Goal: Communication & Community: Participate in discussion

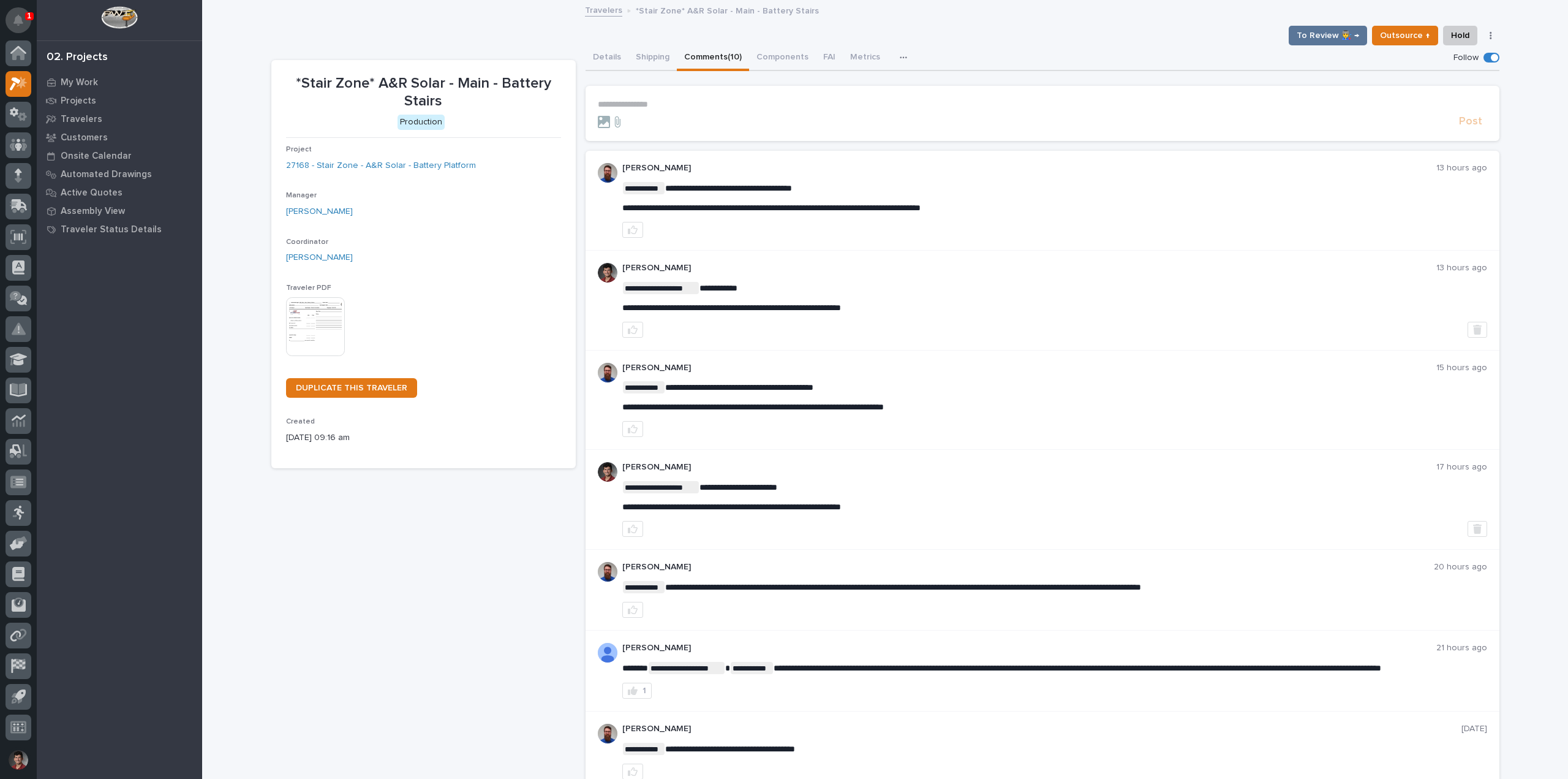
click at [14, 17] on icon "Notifications" at bounding box center [18, 20] width 10 height 11
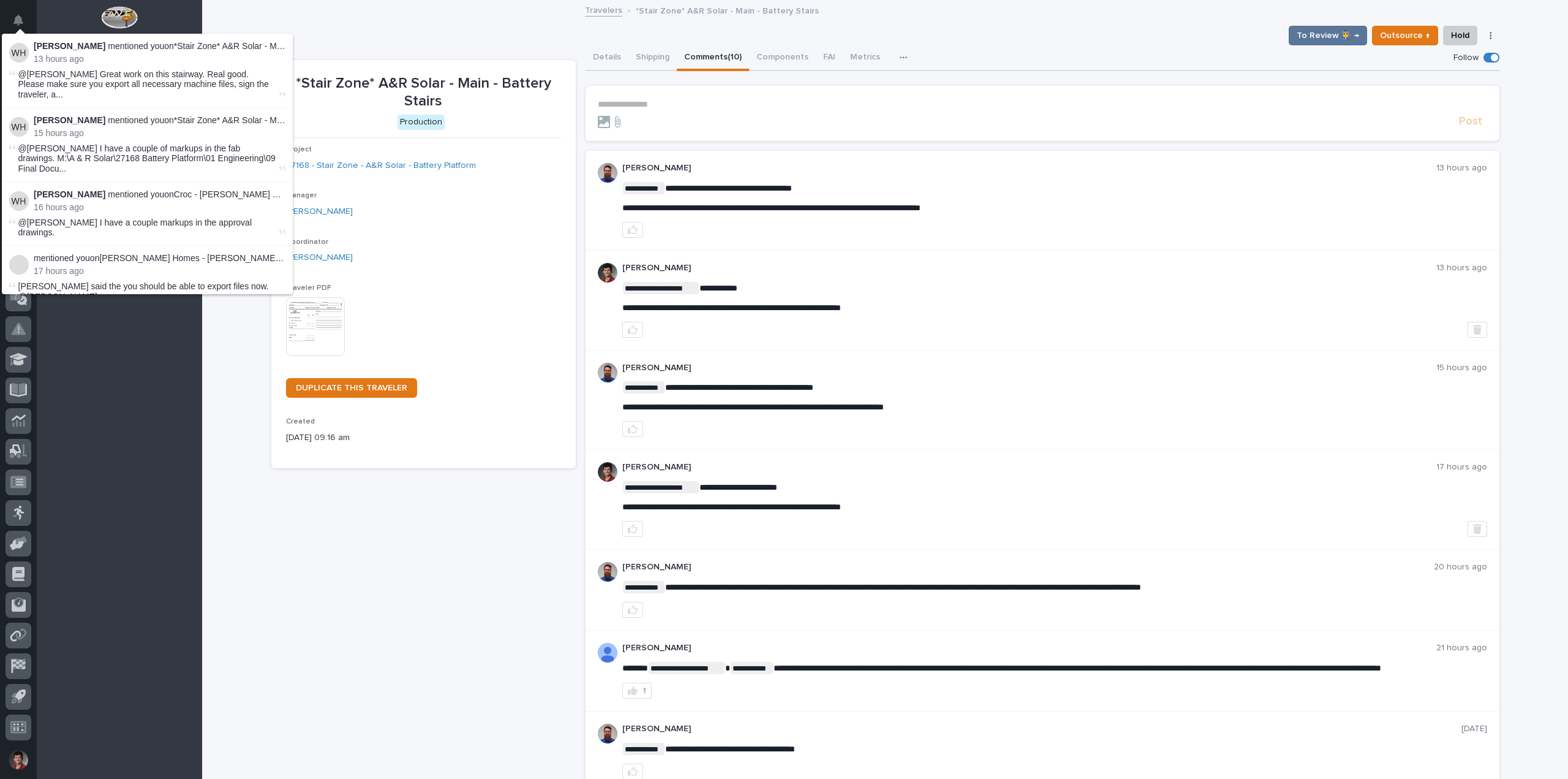
drag, startPoint x: 376, startPoint y: 32, endPoint x: 299, endPoint y: 35, distance: 77.1
click at [376, 32] on div "To Review 👨‍🏭 → Outsource ↑ Hold Cancel Change Traveler Type Regenerate PDF Gen…" at bounding box center [886, 35] width 1228 height 20
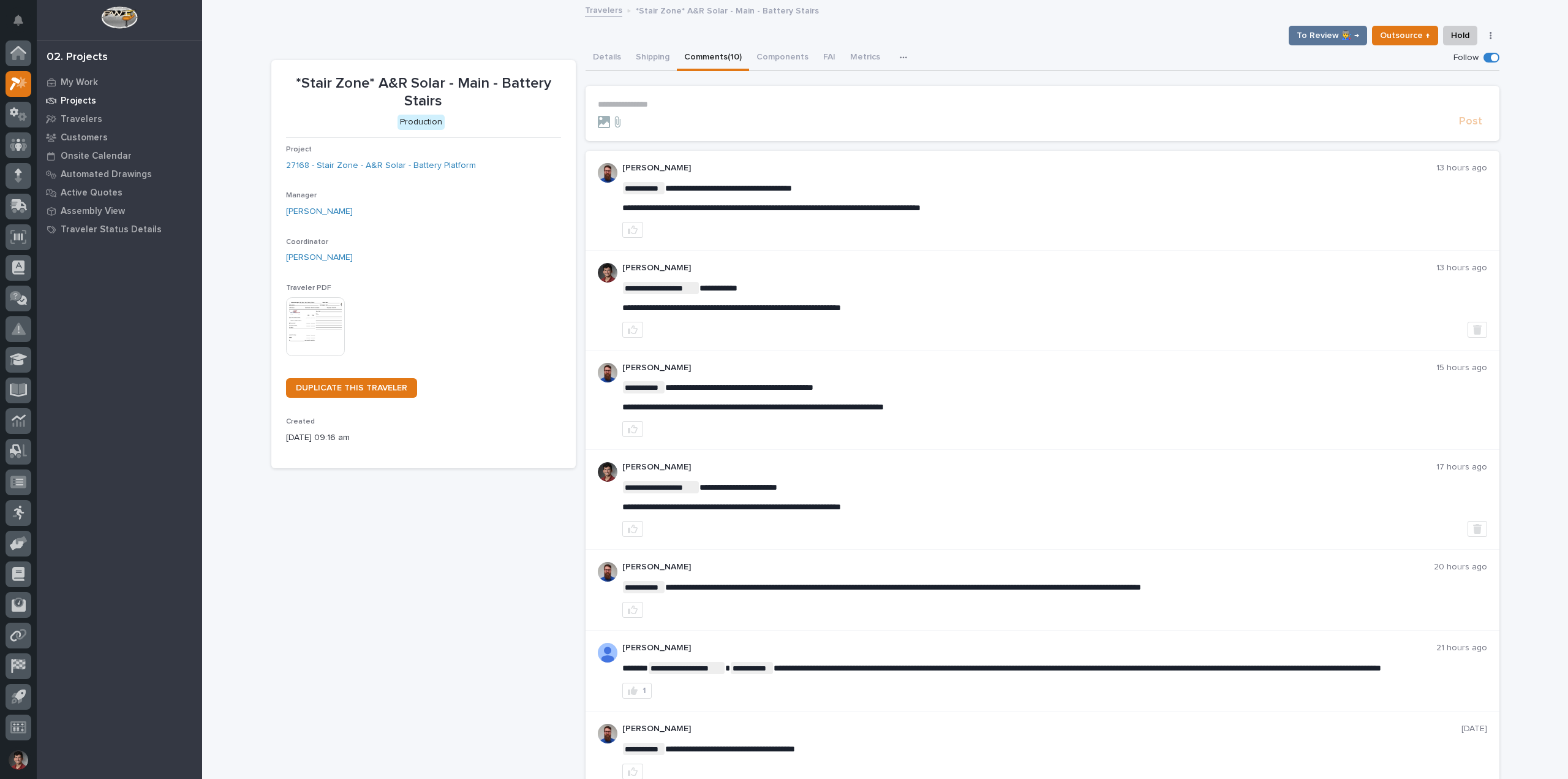
click at [79, 102] on p "Projects" at bounding box center [78, 101] width 35 height 11
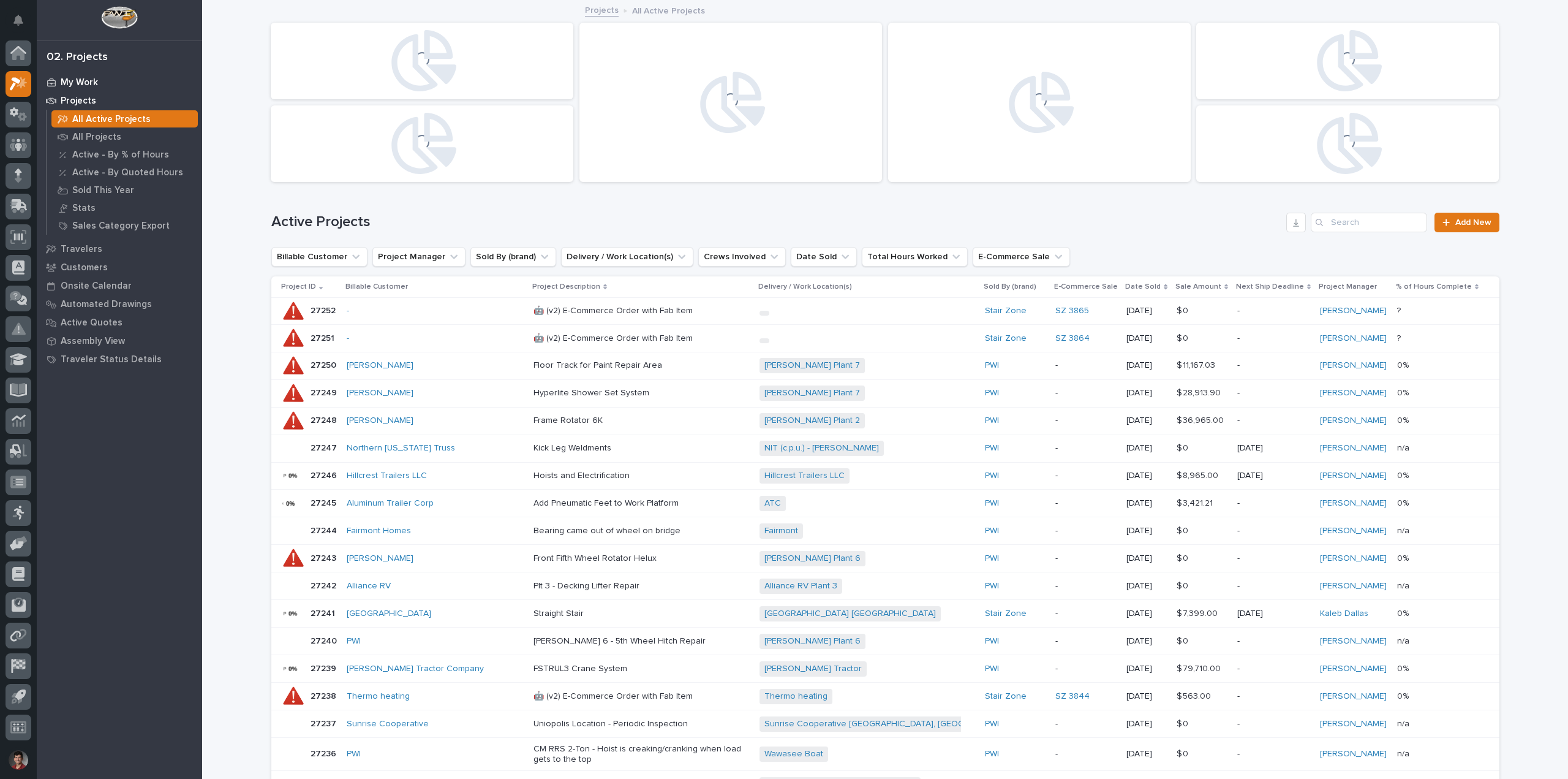
click at [97, 87] on div "My Work" at bounding box center [119, 82] width 159 height 17
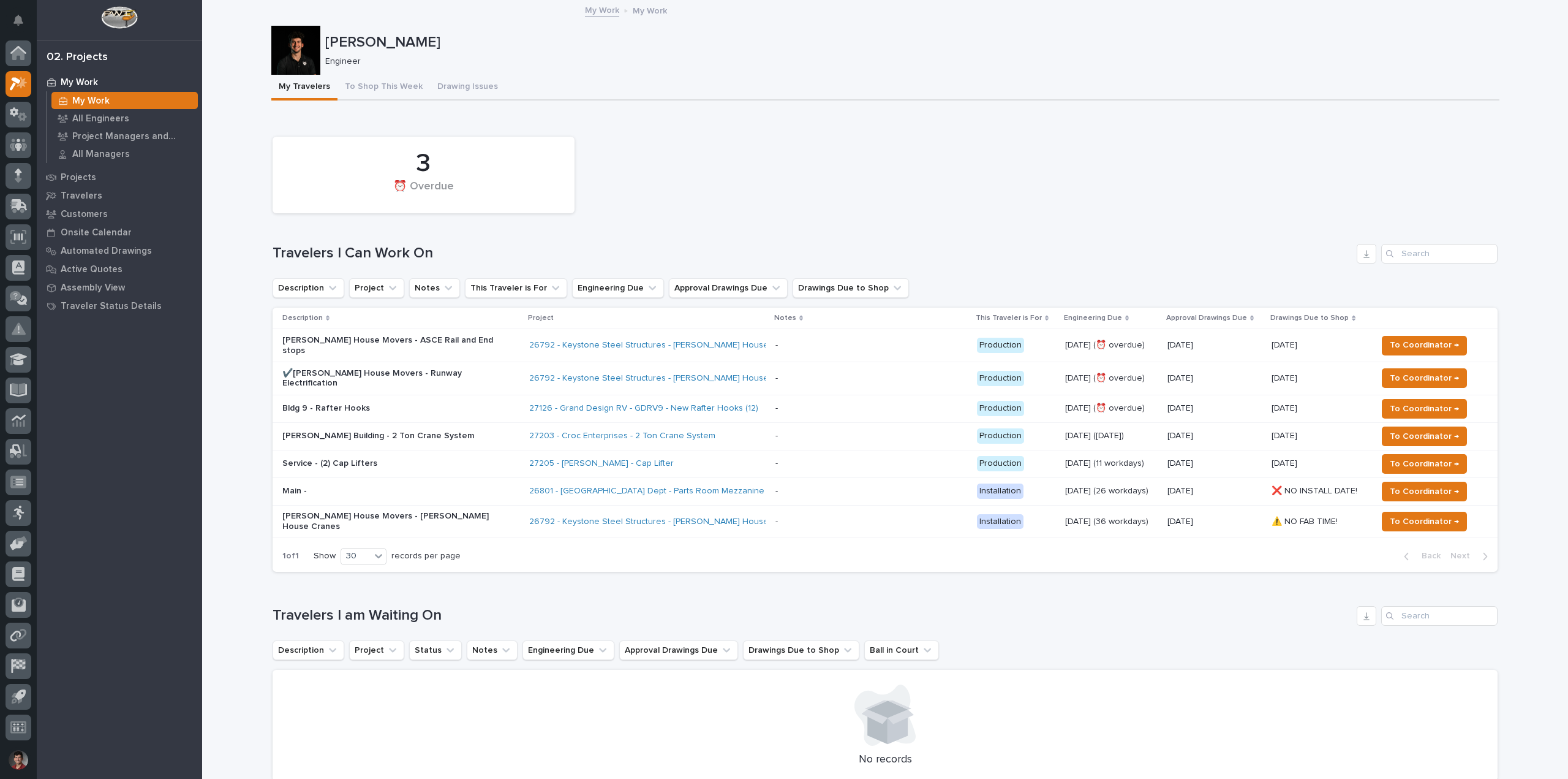
click at [444, 431] on p "[PERSON_NAME] Building - 2 Ton Crane System" at bounding box center [389, 436] width 215 height 11
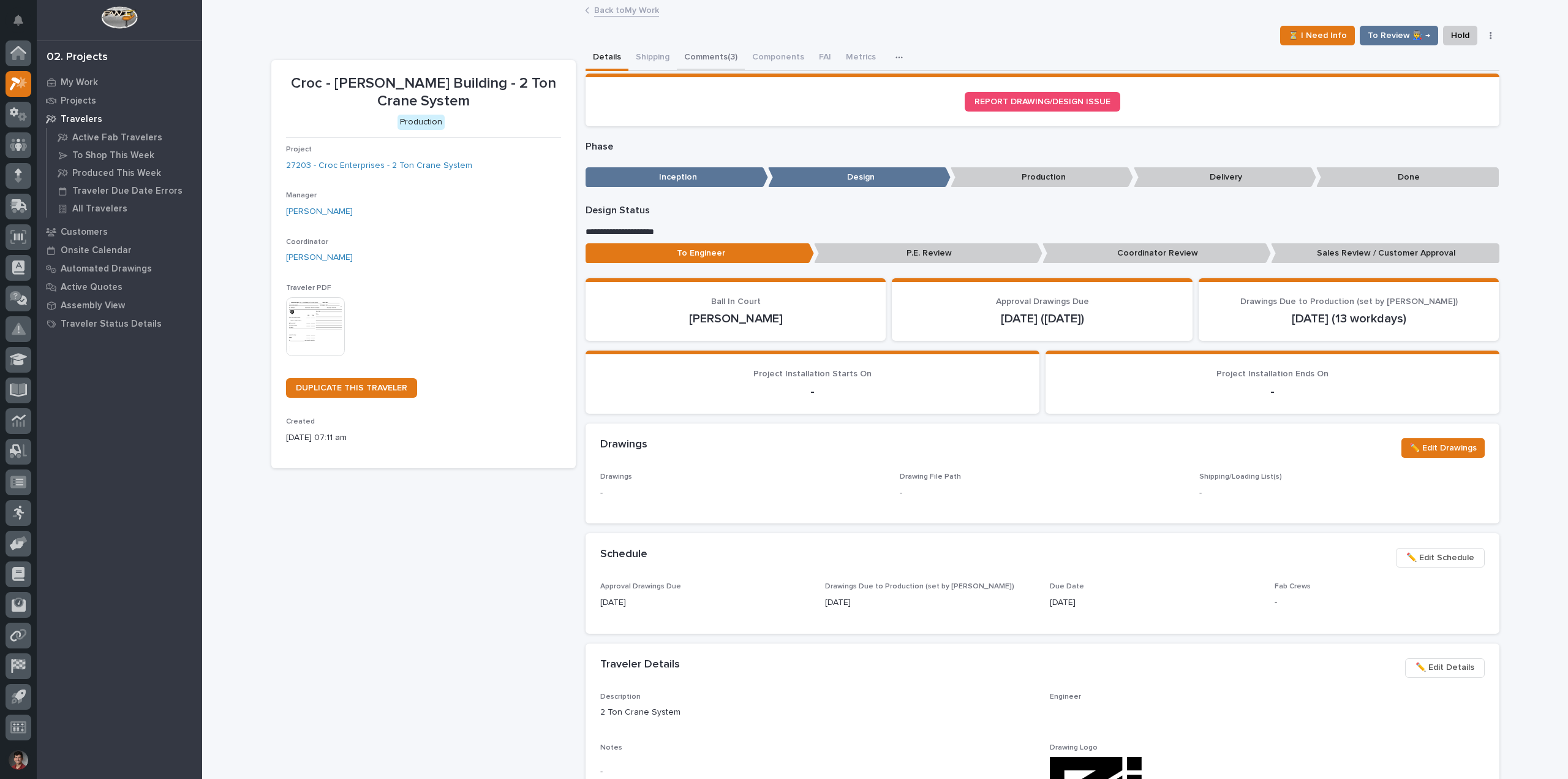
click at [685, 51] on button "Comments (3)" at bounding box center [711, 58] width 68 height 26
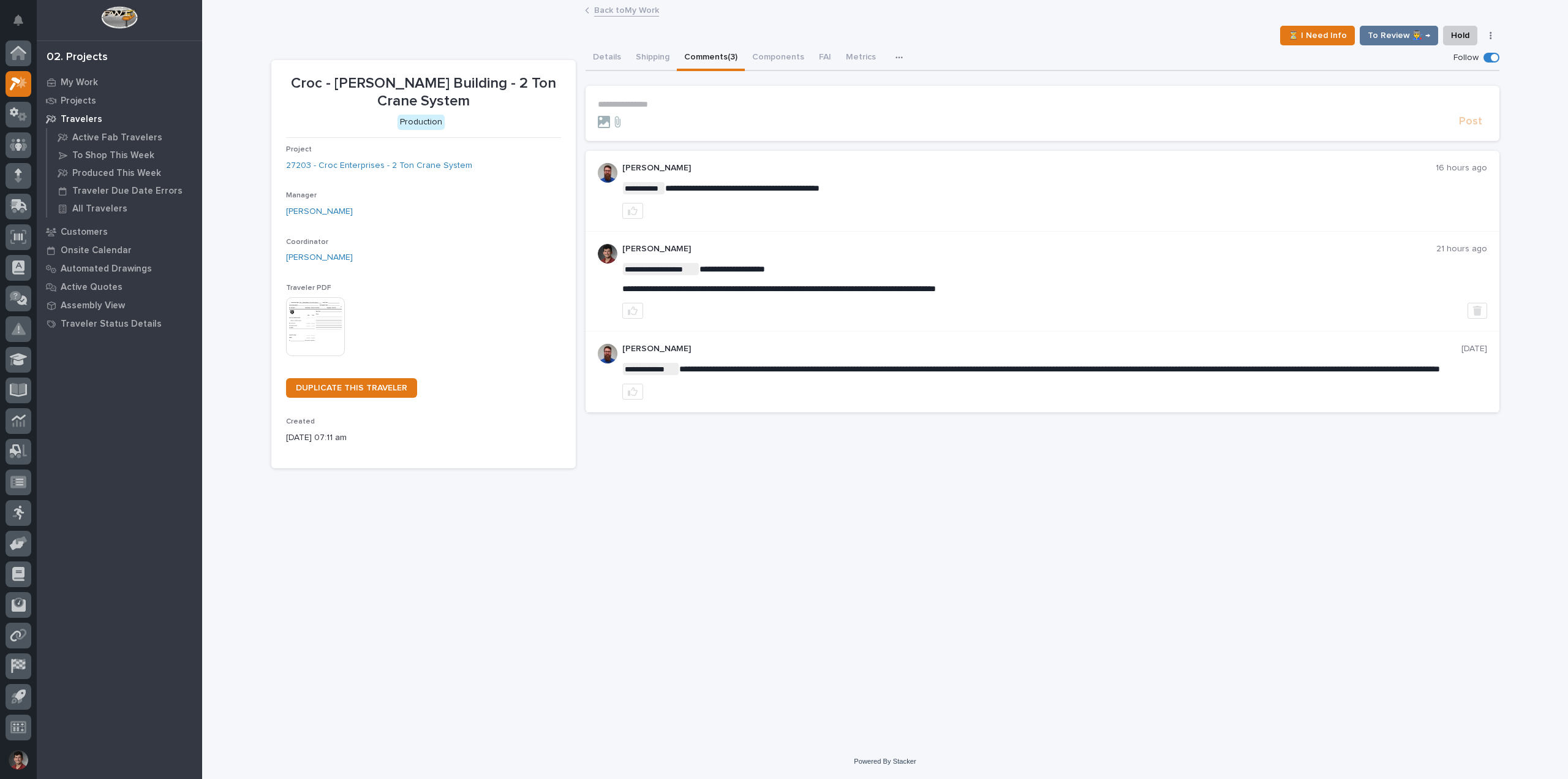
click at [901, 196] on div "**********" at bounding box center [1055, 190] width 865 height 56
click at [665, 103] on p "**********" at bounding box center [1042, 104] width 890 height 11
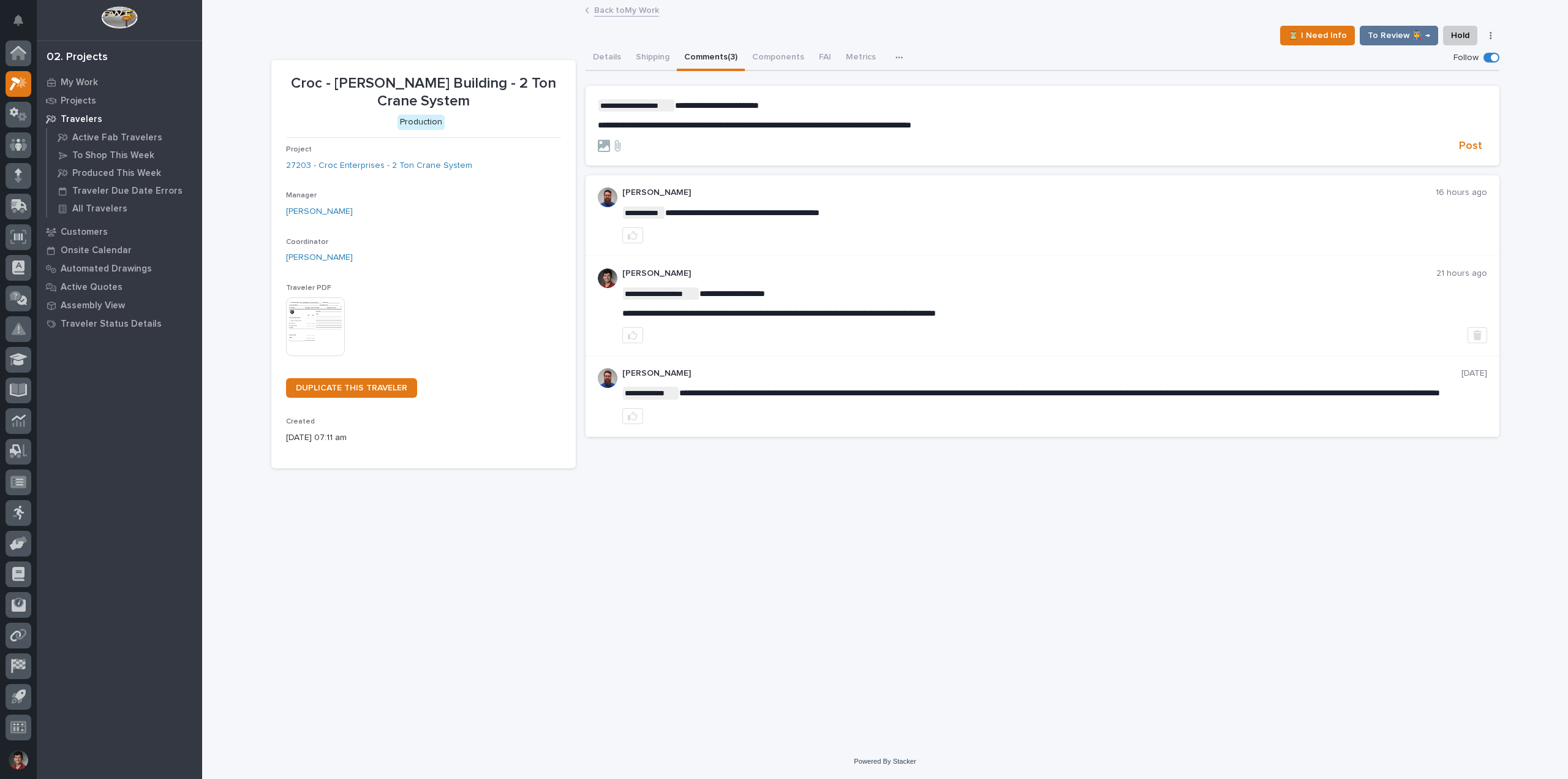
click at [721, 106] on span "**********" at bounding box center [717, 105] width 84 height 9
click at [1475, 146] on span "Post" at bounding box center [1470, 146] width 23 height 14
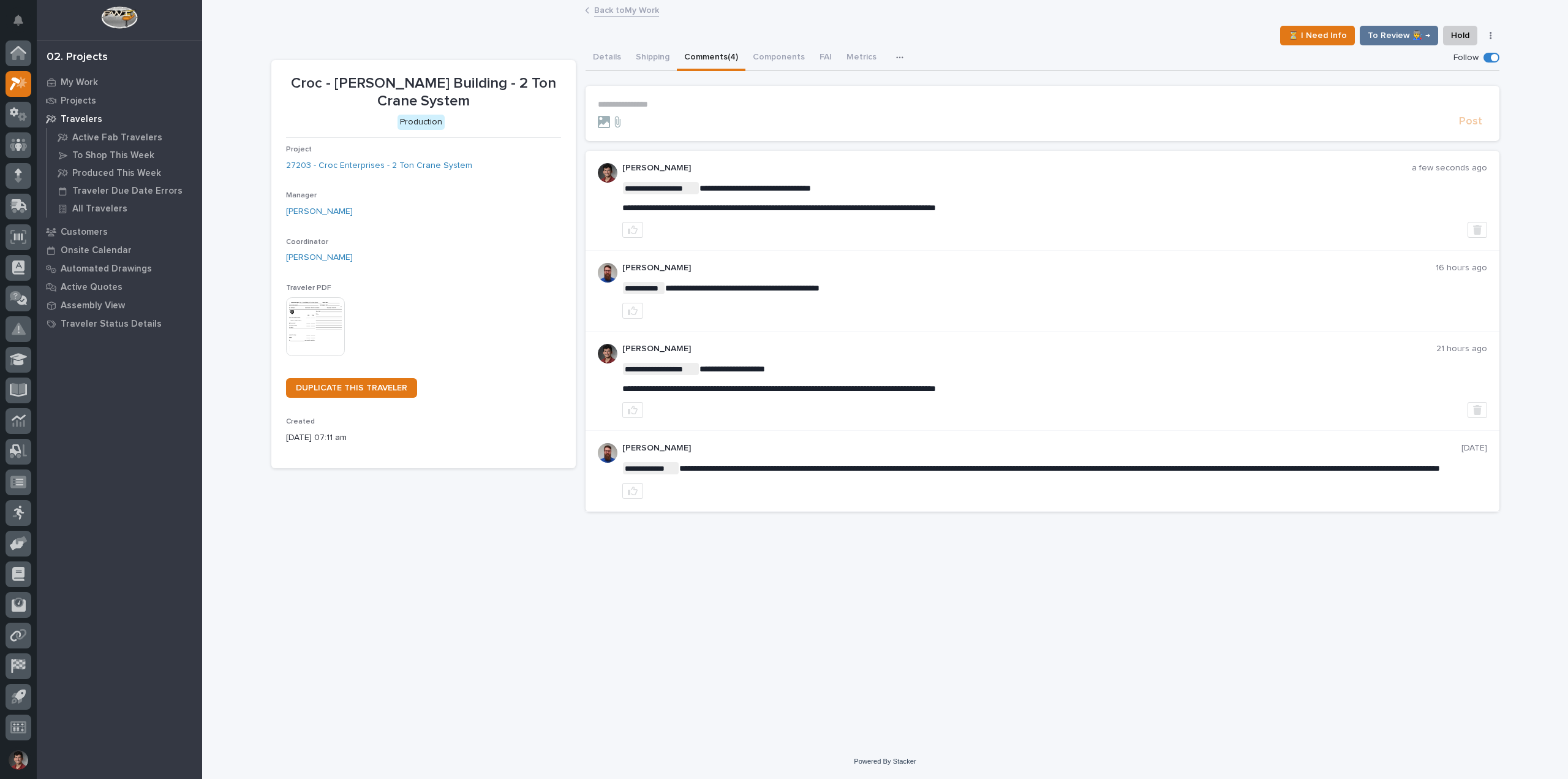
click at [609, 10] on link "Back to My Work" at bounding box center [627, 9] width 65 height 14
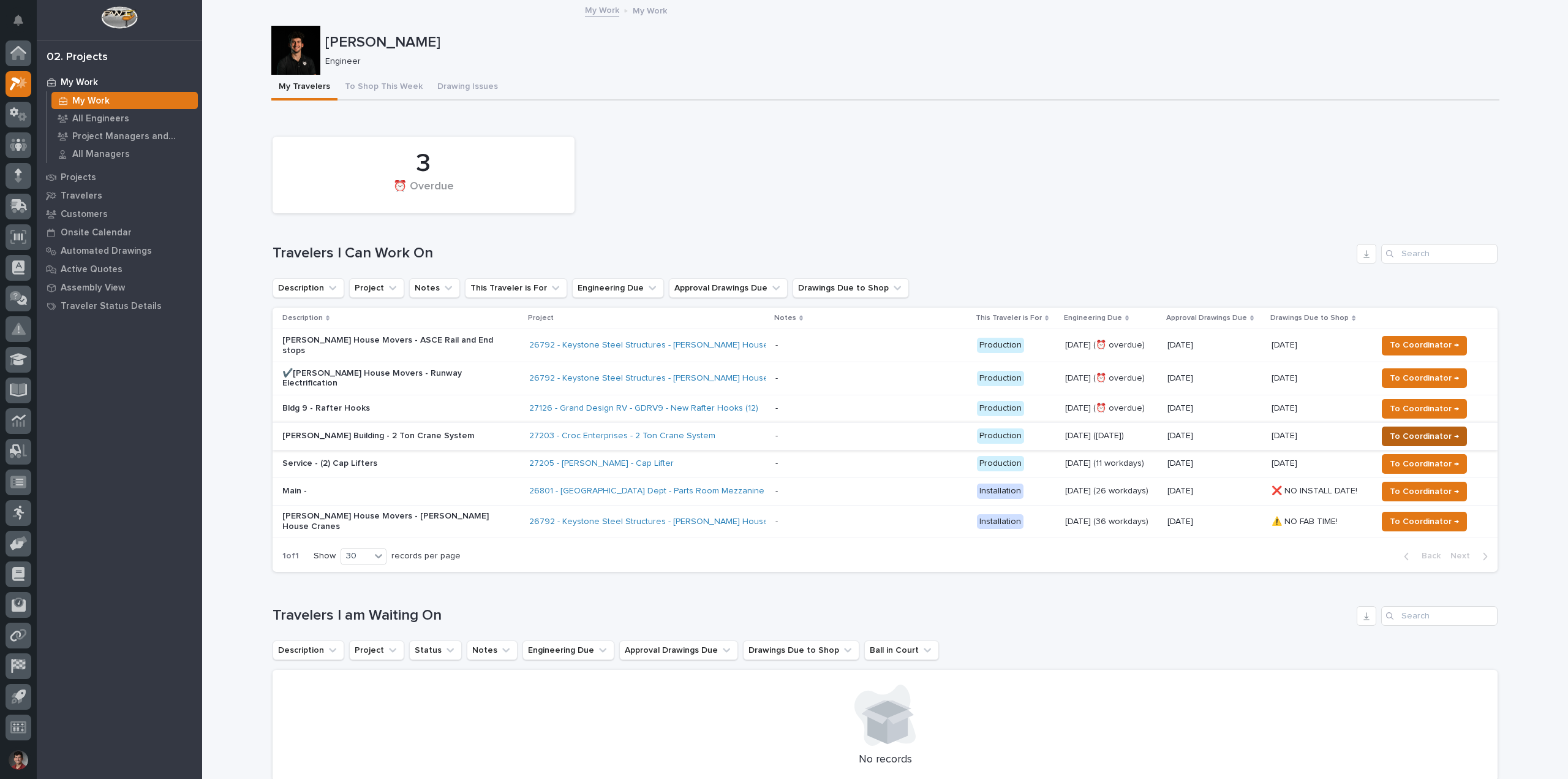
click at [1394, 429] on span "To Coordinator →" at bounding box center [1424, 436] width 69 height 14
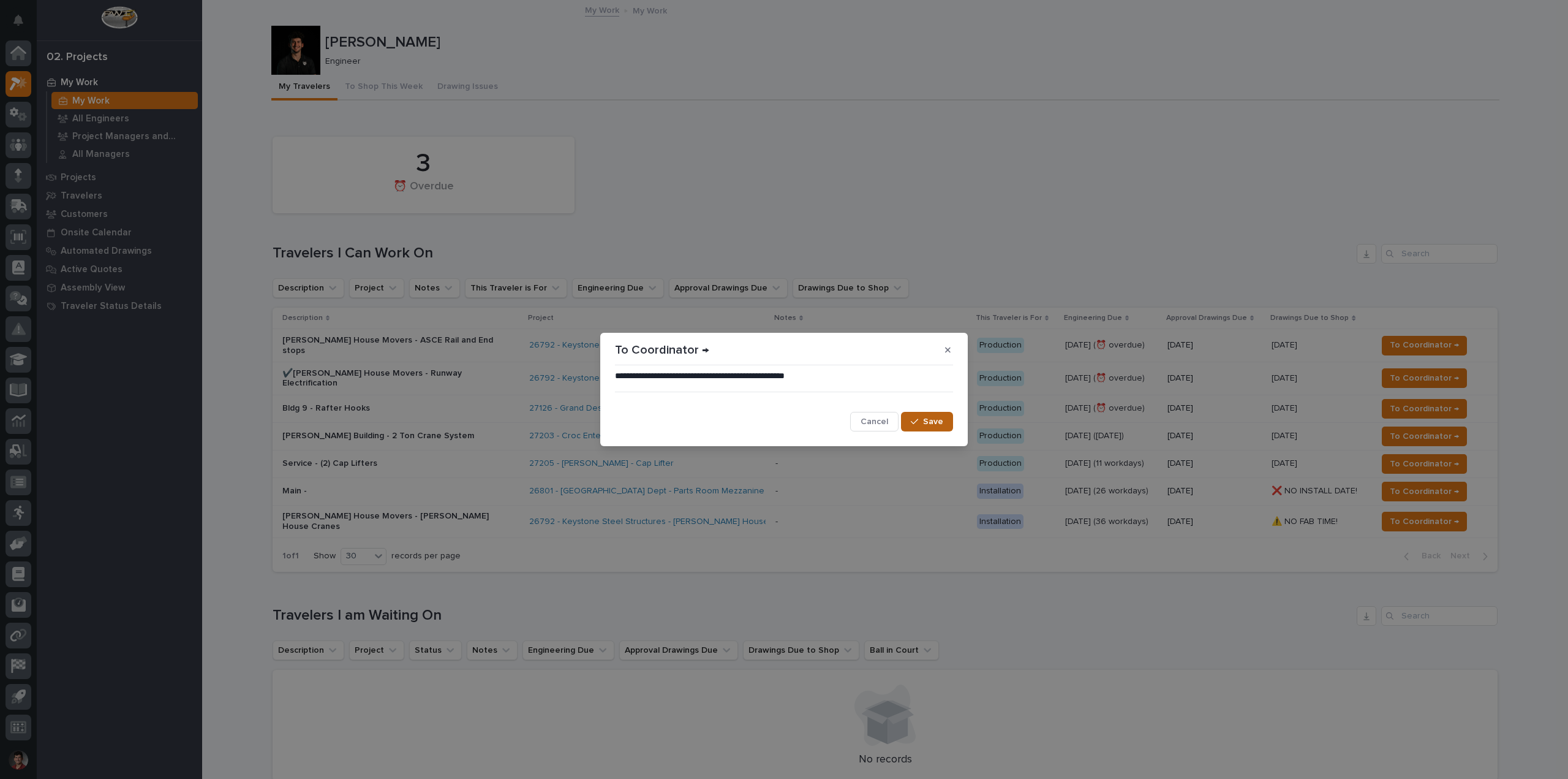
click at [918, 421] on icon "button" at bounding box center [914, 422] width 7 height 5
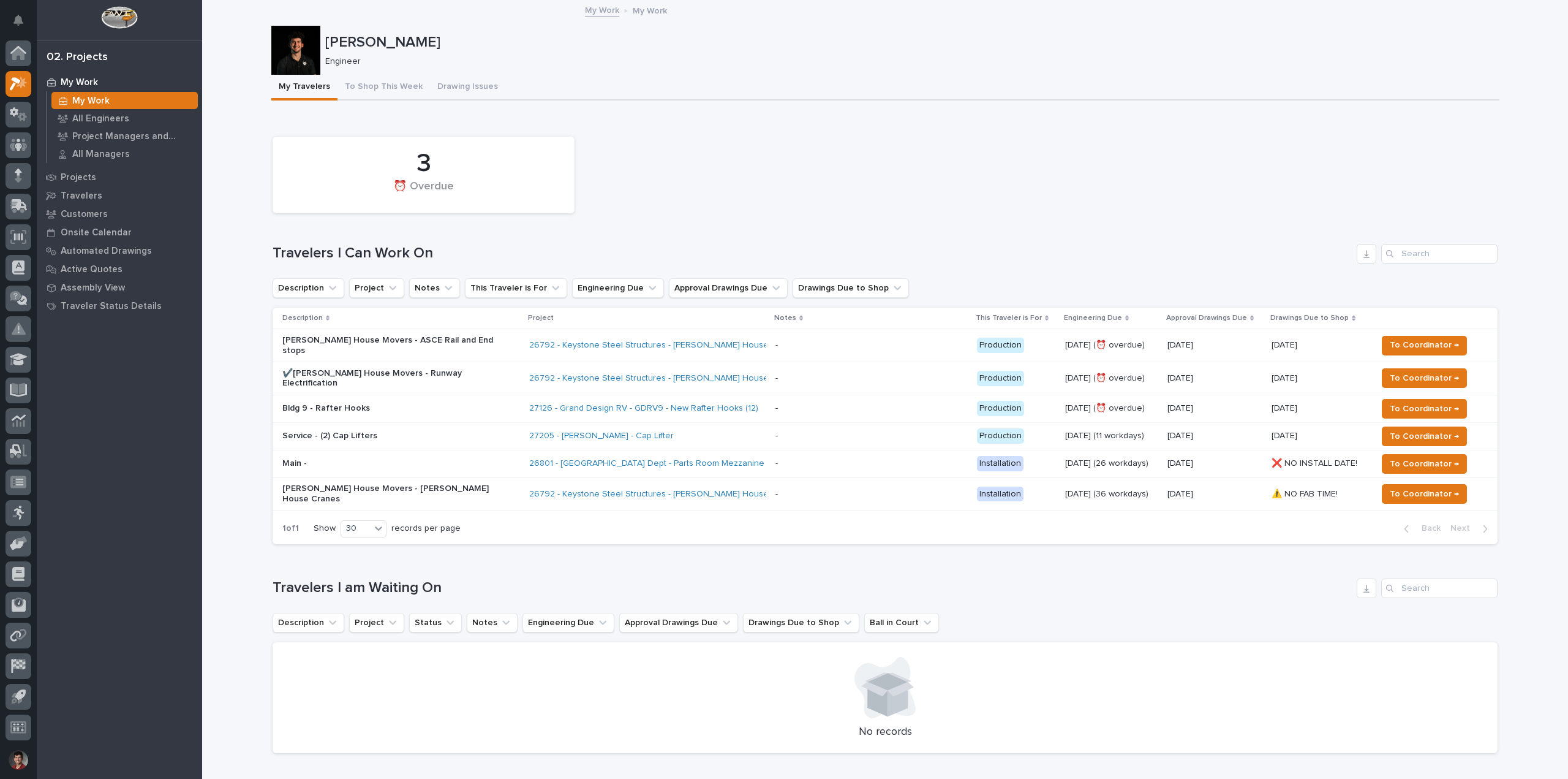
click at [465, 403] on p "Bldg 9 - Rafter Hooks" at bounding box center [389, 408] width 215 height 11
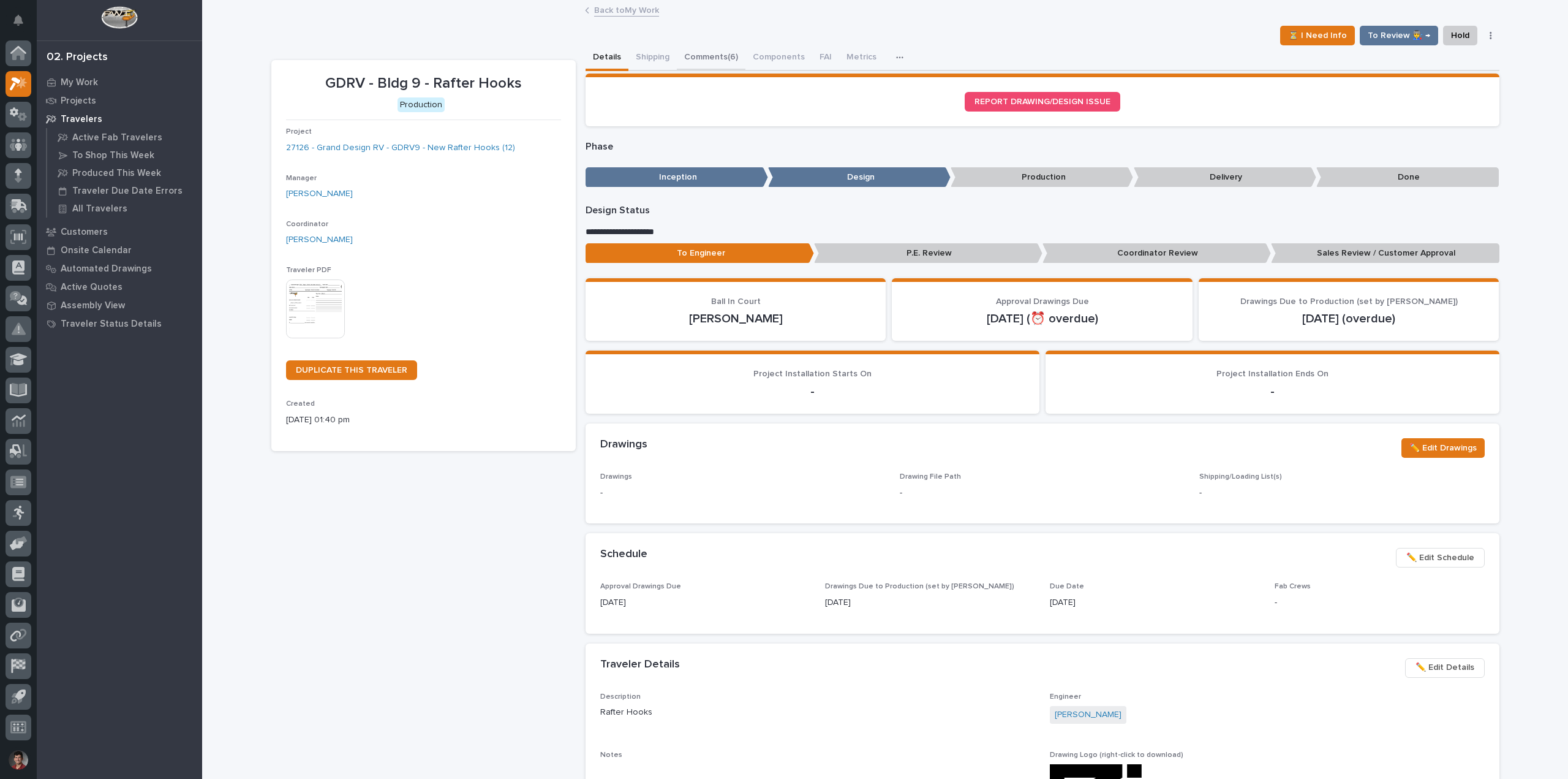
click at [714, 64] on button "Comments (6)" at bounding box center [711, 58] width 69 height 26
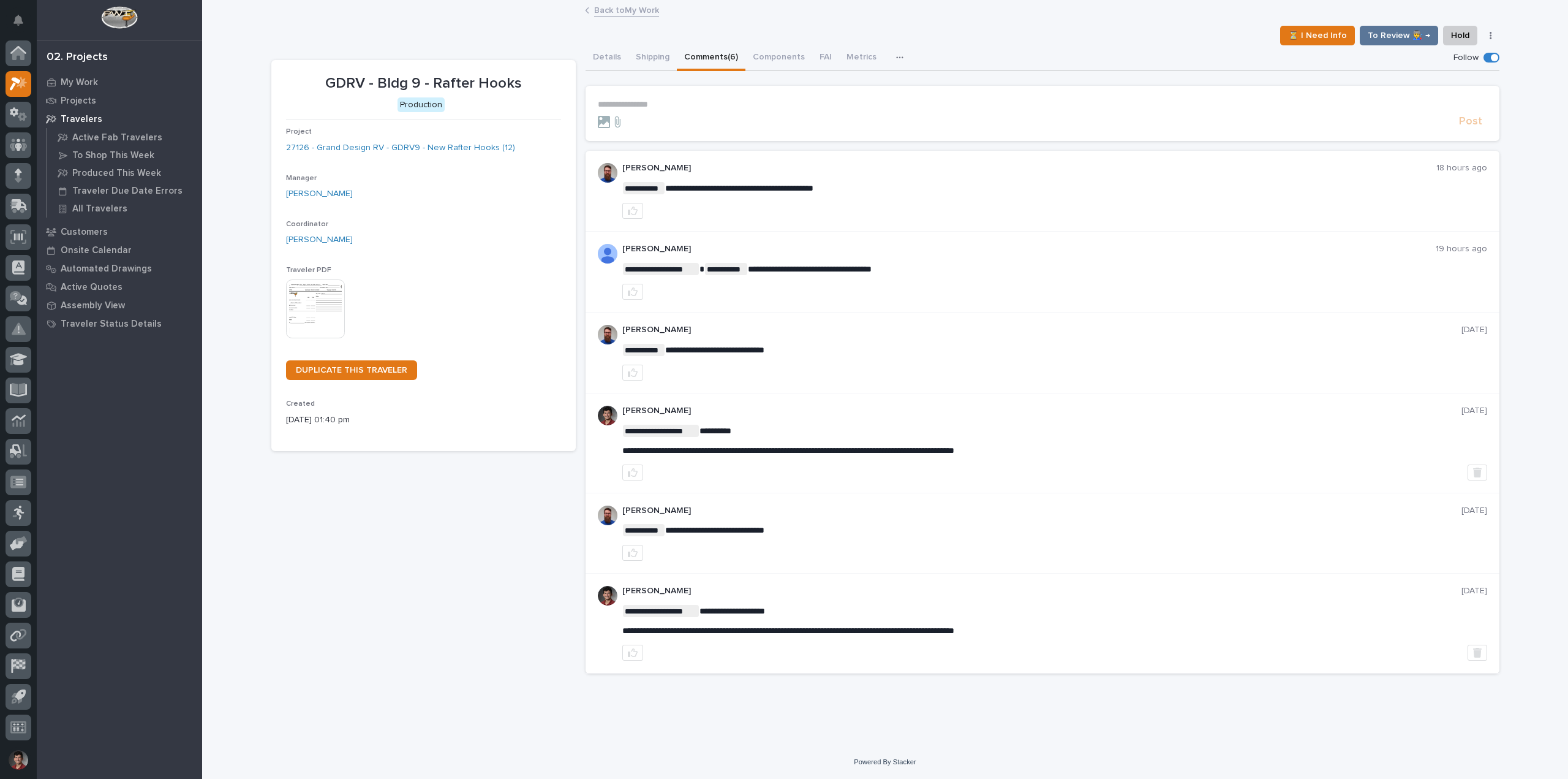
drag, startPoint x: 789, startPoint y: 161, endPoint x: 903, endPoint y: 154, distance: 114.2
click at [871, 179] on div "**********" at bounding box center [1055, 190] width 865 height 56
click at [640, 86] on section "**********" at bounding box center [1042, 113] width 914 height 55
click at [641, 97] on section "**********" at bounding box center [1042, 113] width 914 height 55
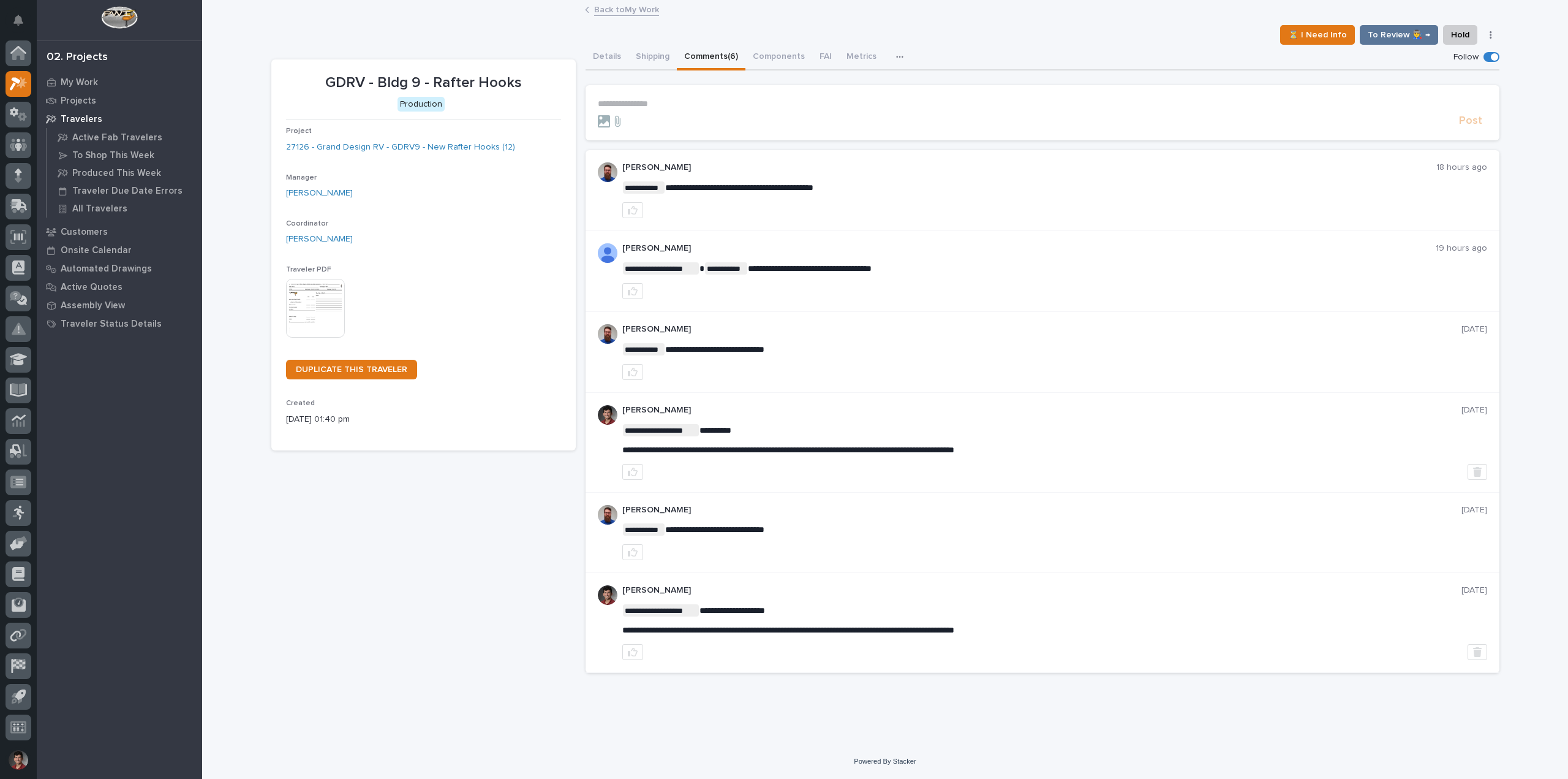
click at [641, 106] on p "**********" at bounding box center [1042, 104] width 890 height 11
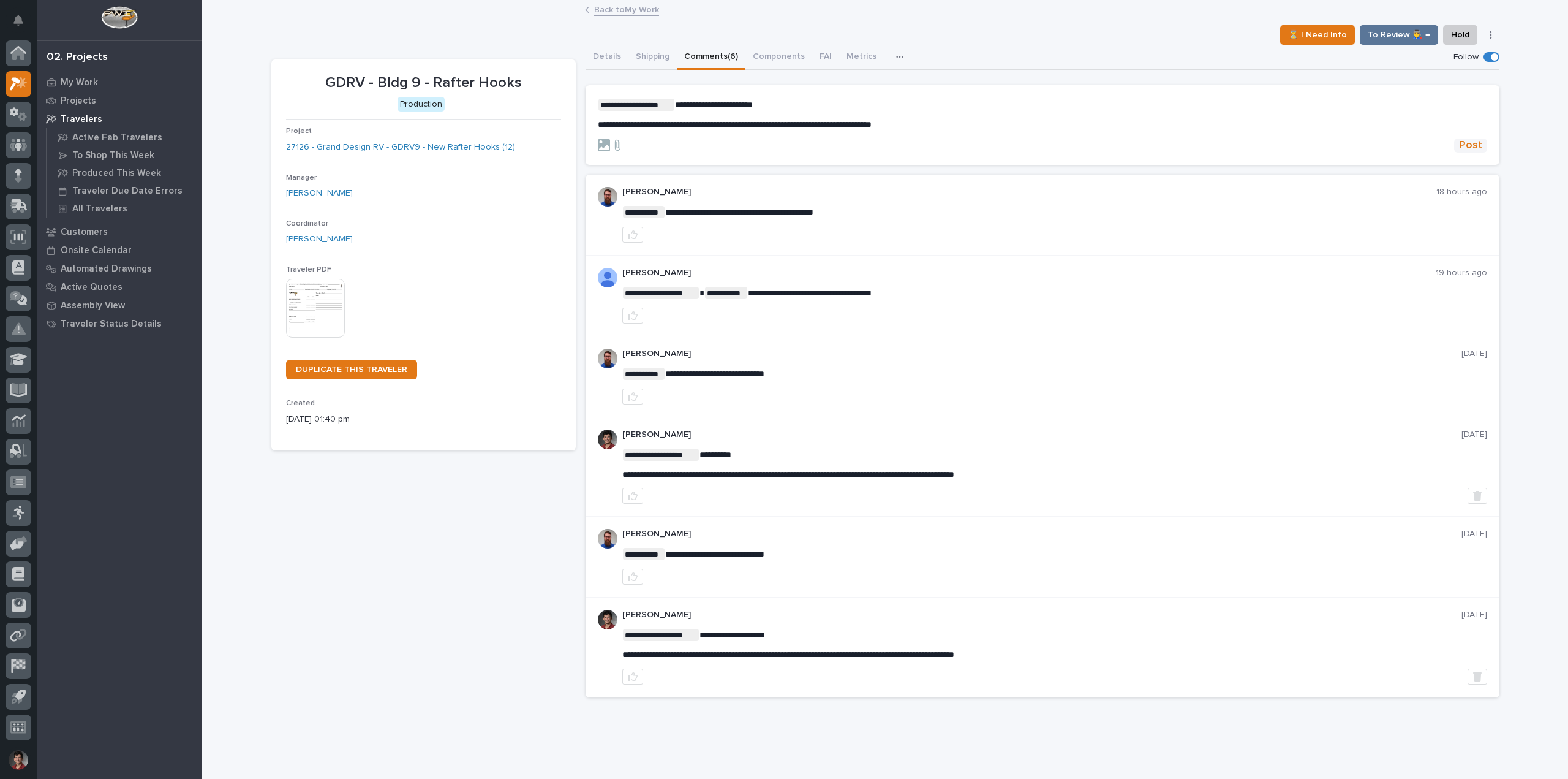
click at [1462, 146] on span "Post" at bounding box center [1470, 145] width 23 height 14
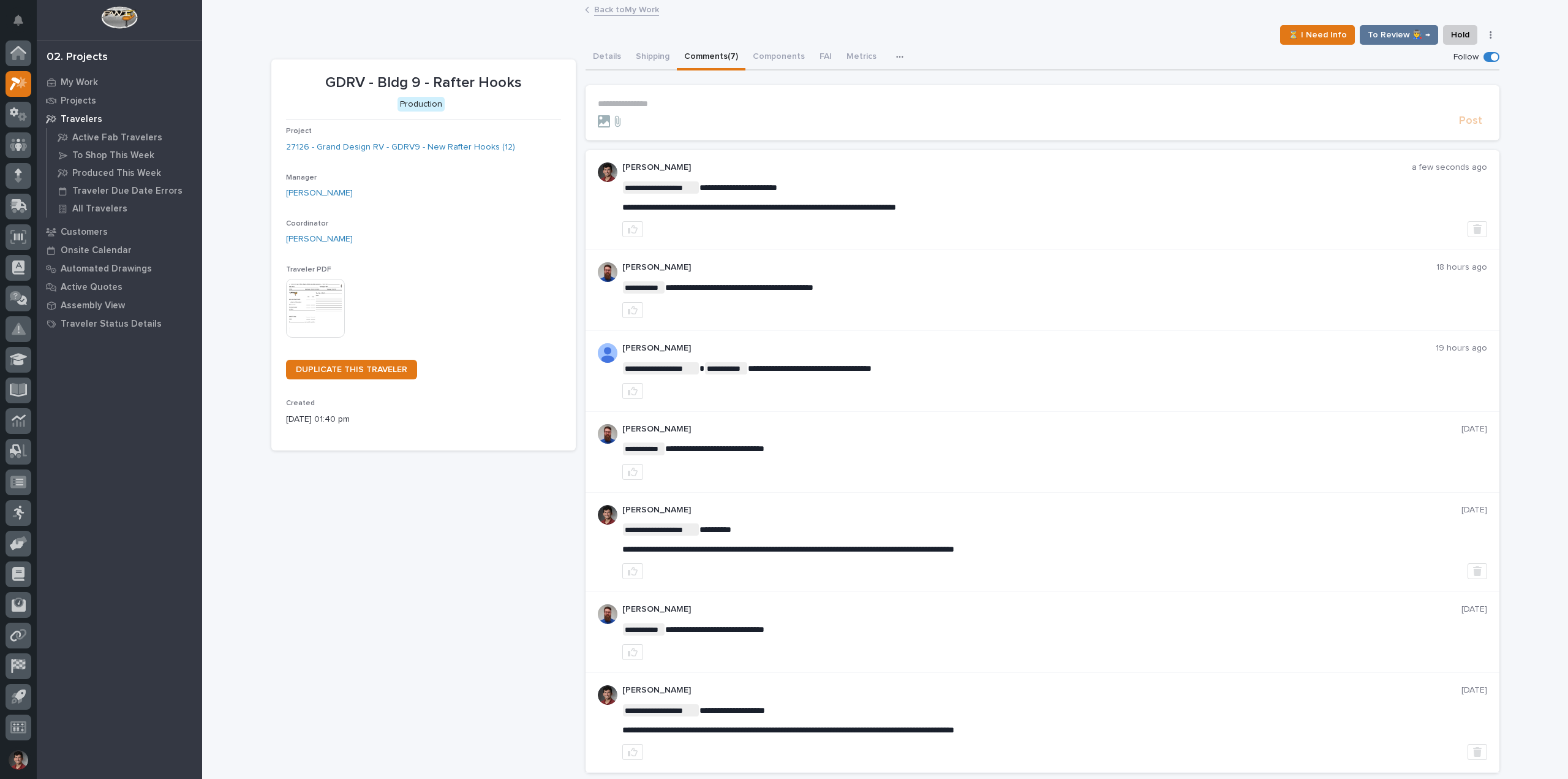
click at [612, 11] on link "Back to My Work" at bounding box center [627, 9] width 65 height 14
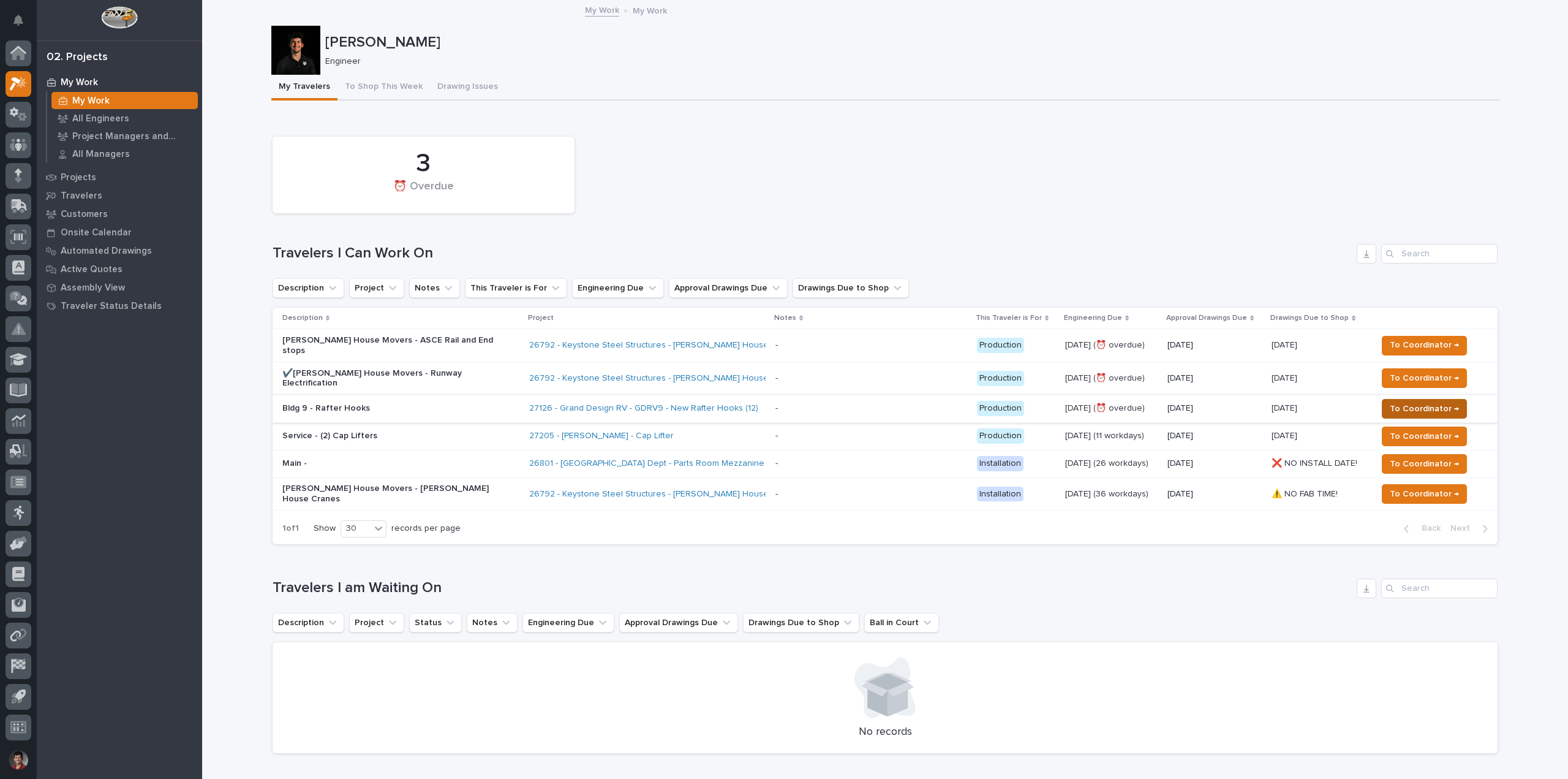
click at [1444, 399] on button "To Coordinator →" at bounding box center [1424, 409] width 85 height 20
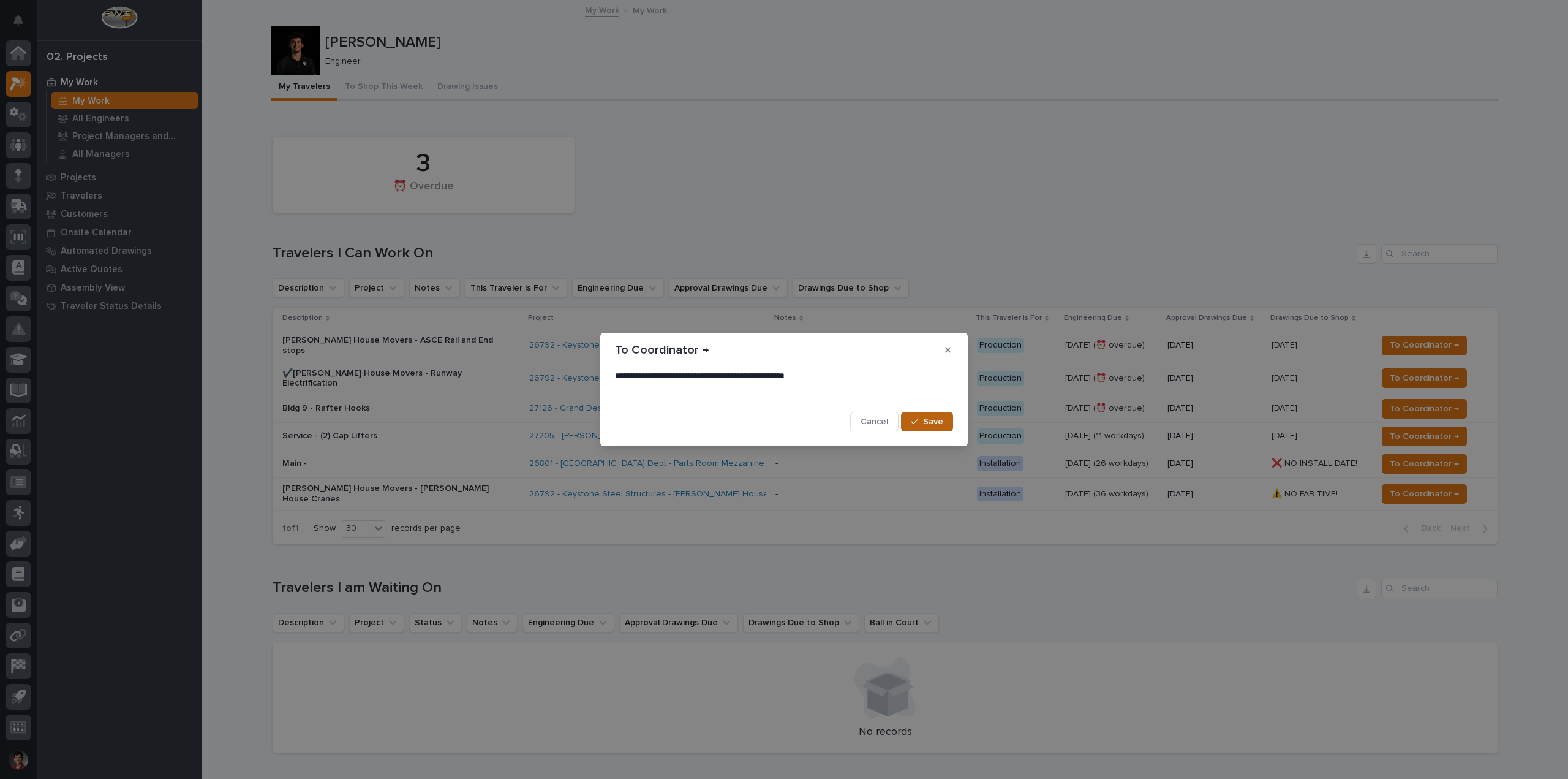
click at [945, 415] on button "Save" at bounding box center [926, 421] width 52 height 20
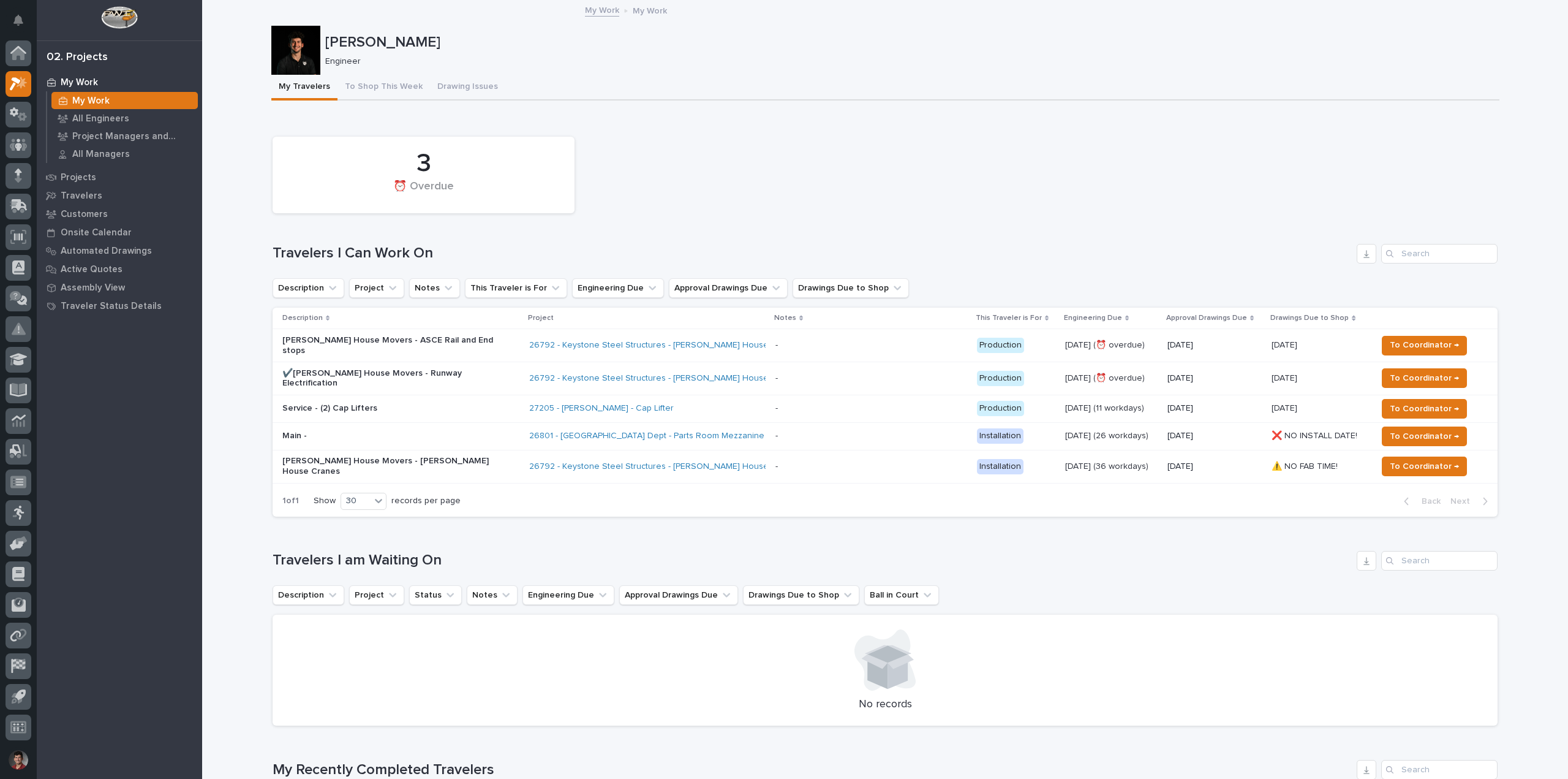
click at [666, 205] on div "3 ⏰ Overdue" at bounding box center [885, 175] width 1237 height 89
click at [647, 394] on td "27205 - [PERSON_NAME] - Cap Lifter" at bounding box center [647, 408] width 246 height 28
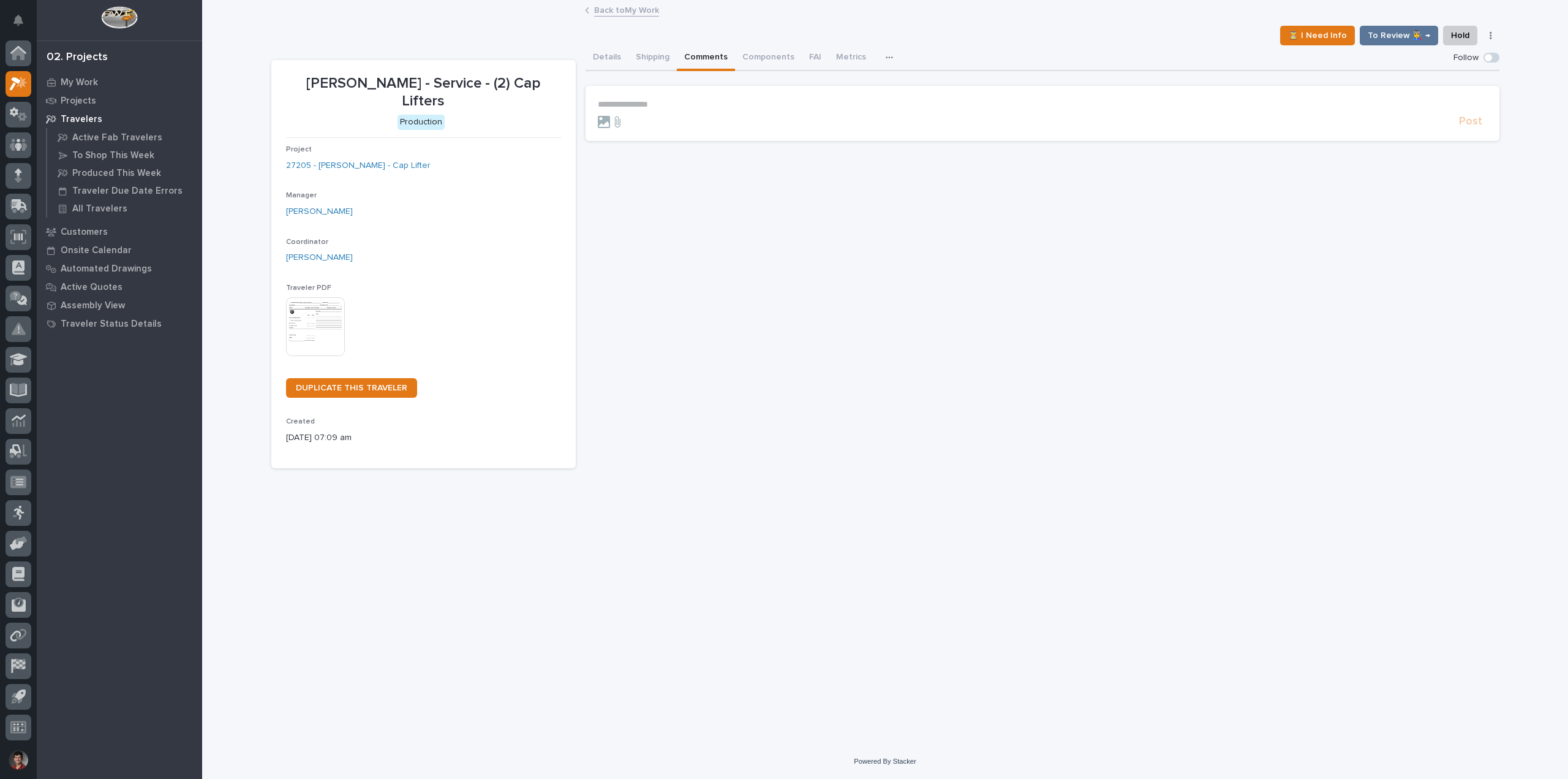
click at [708, 49] on button "Comments" at bounding box center [706, 58] width 58 height 26
click at [636, 10] on link "Back to My Work" at bounding box center [627, 9] width 65 height 14
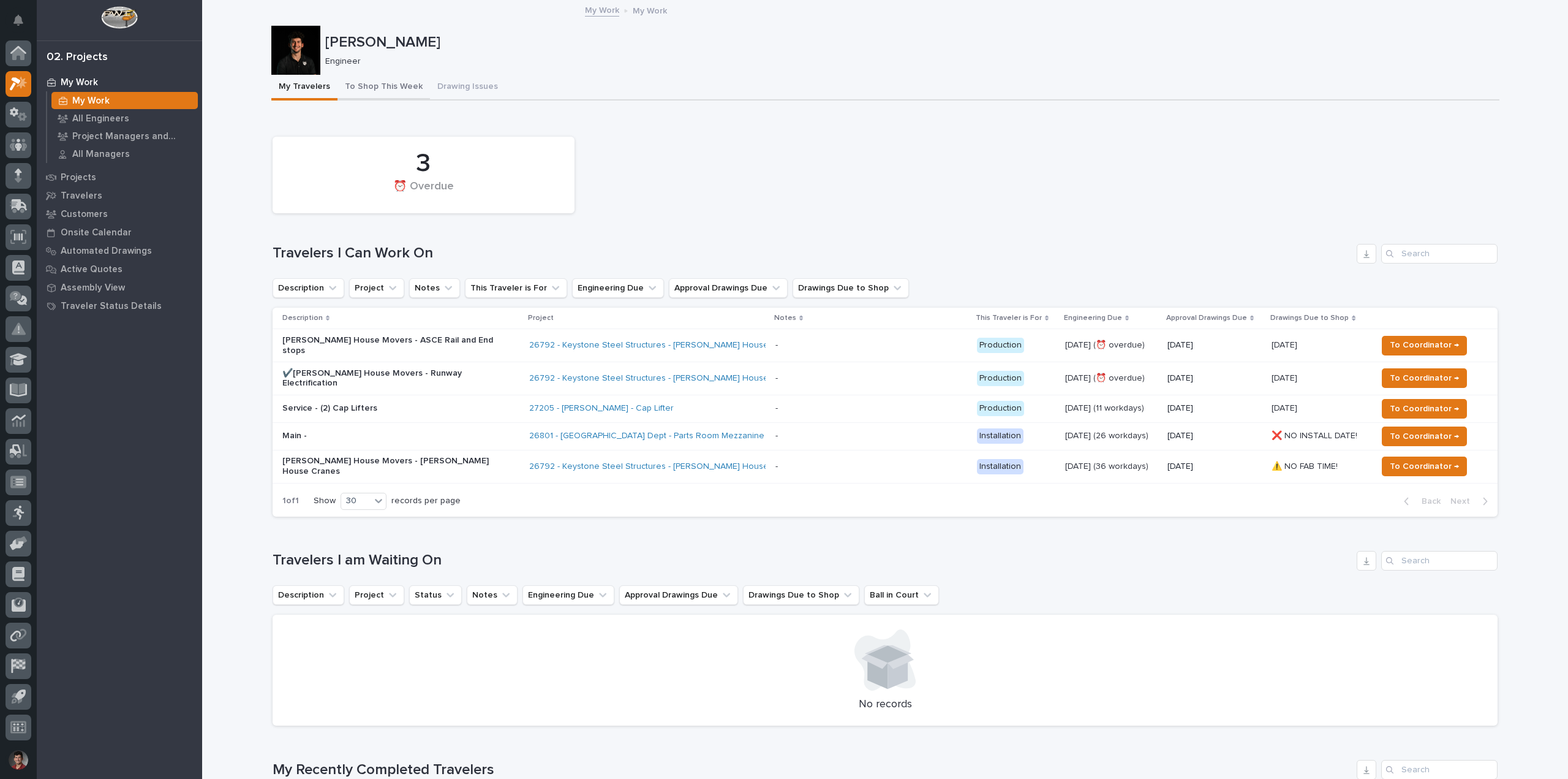
click at [388, 82] on button "To Shop This Week" at bounding box center [383, 87] width 93 height 26
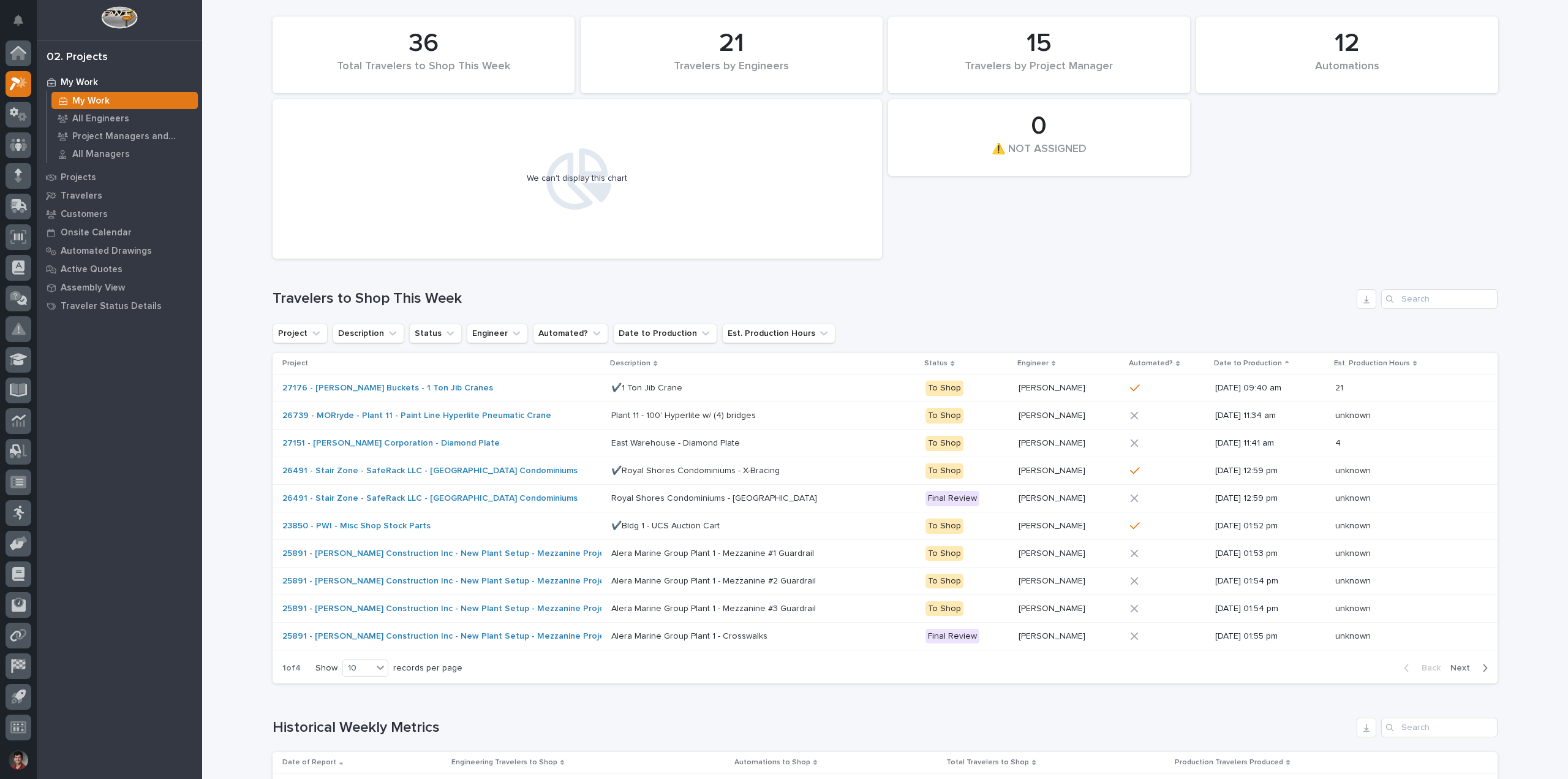
scroll to position [184, 0]
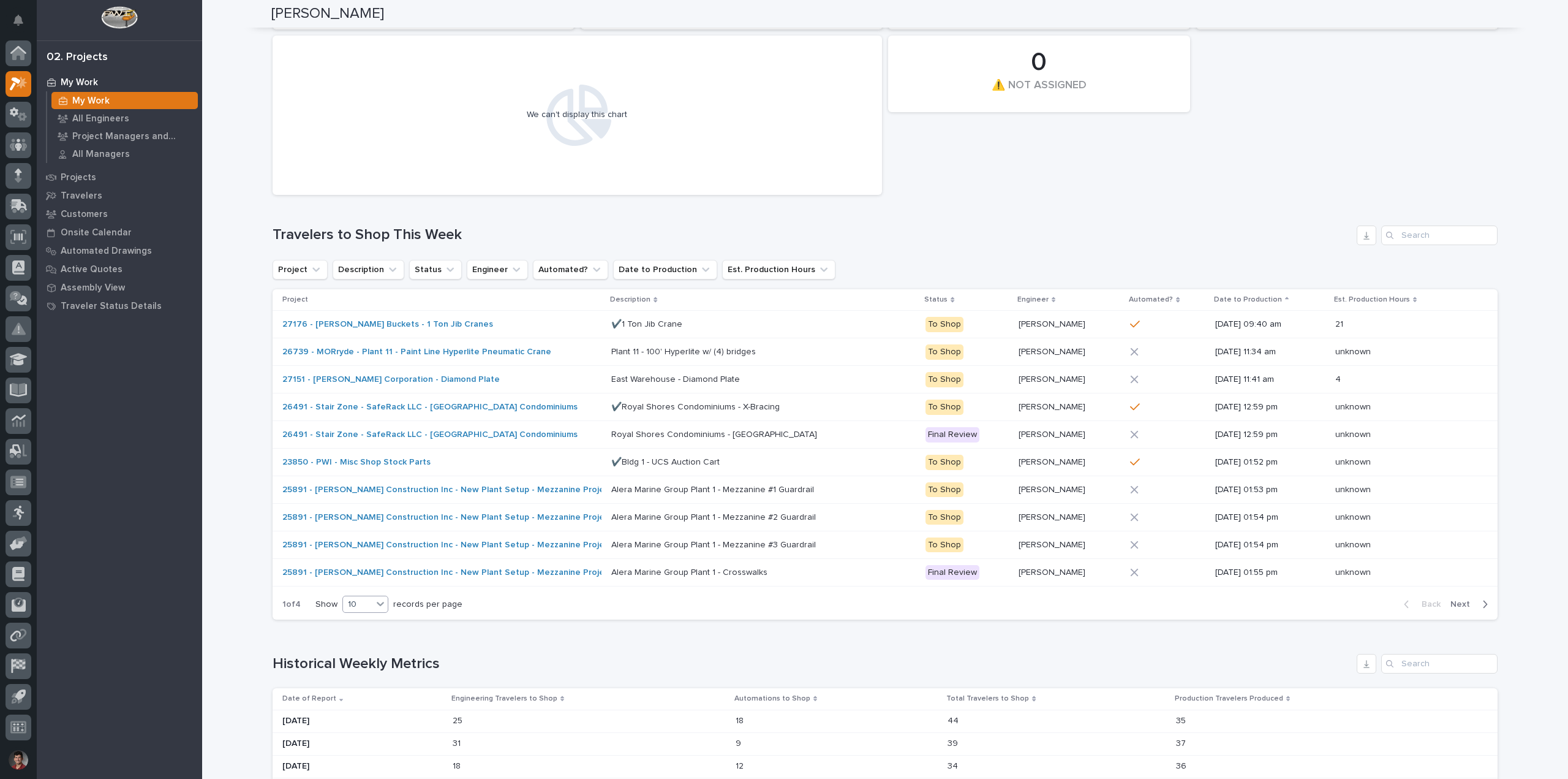
click at [366, 601] on div "10" at bounding box center [358, 604] width 30 height 13
click at [361, 647] on div "30" at bounding box center [361, 650] width 45 height 14
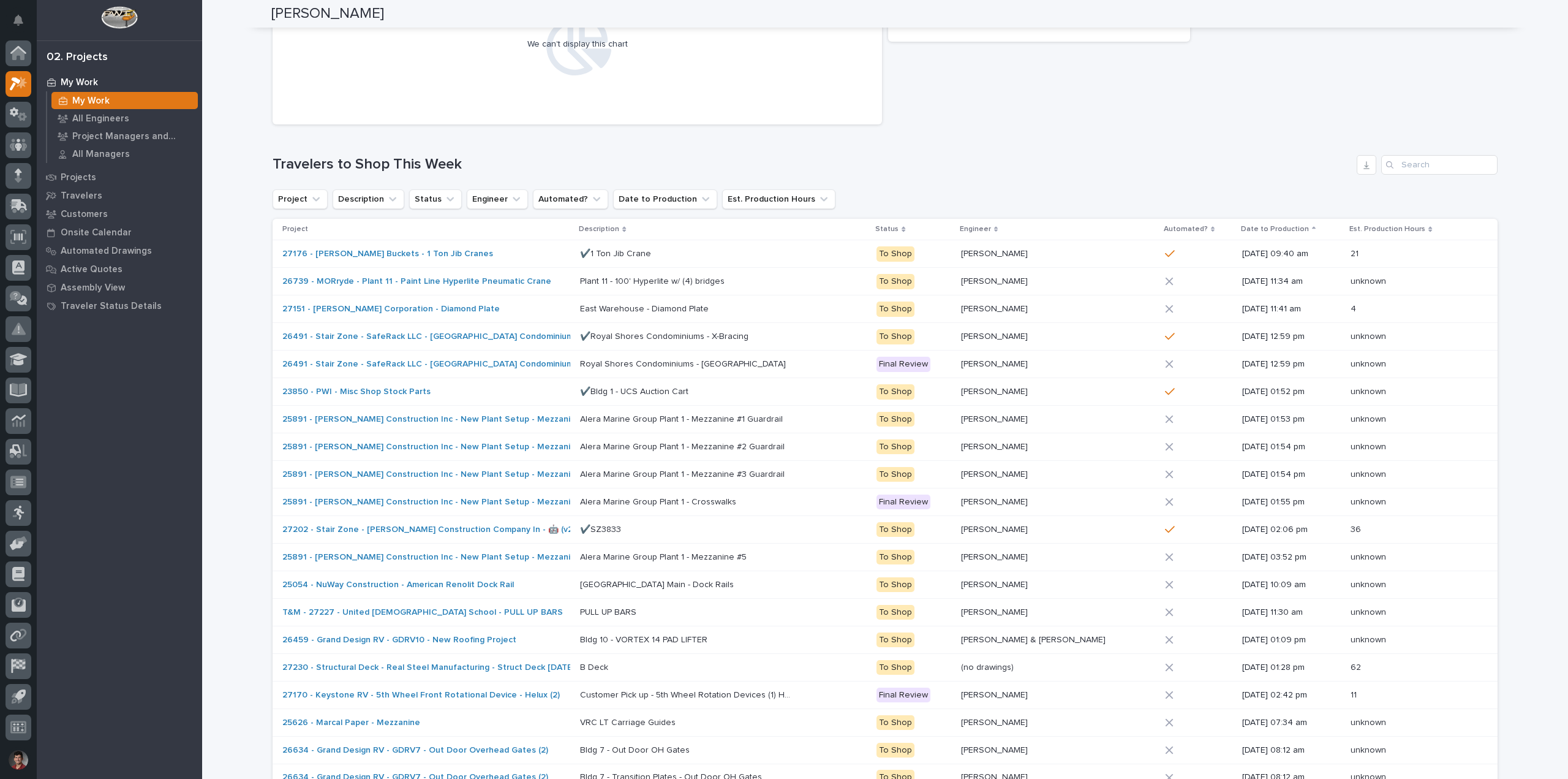
scroll to position [92, 0]
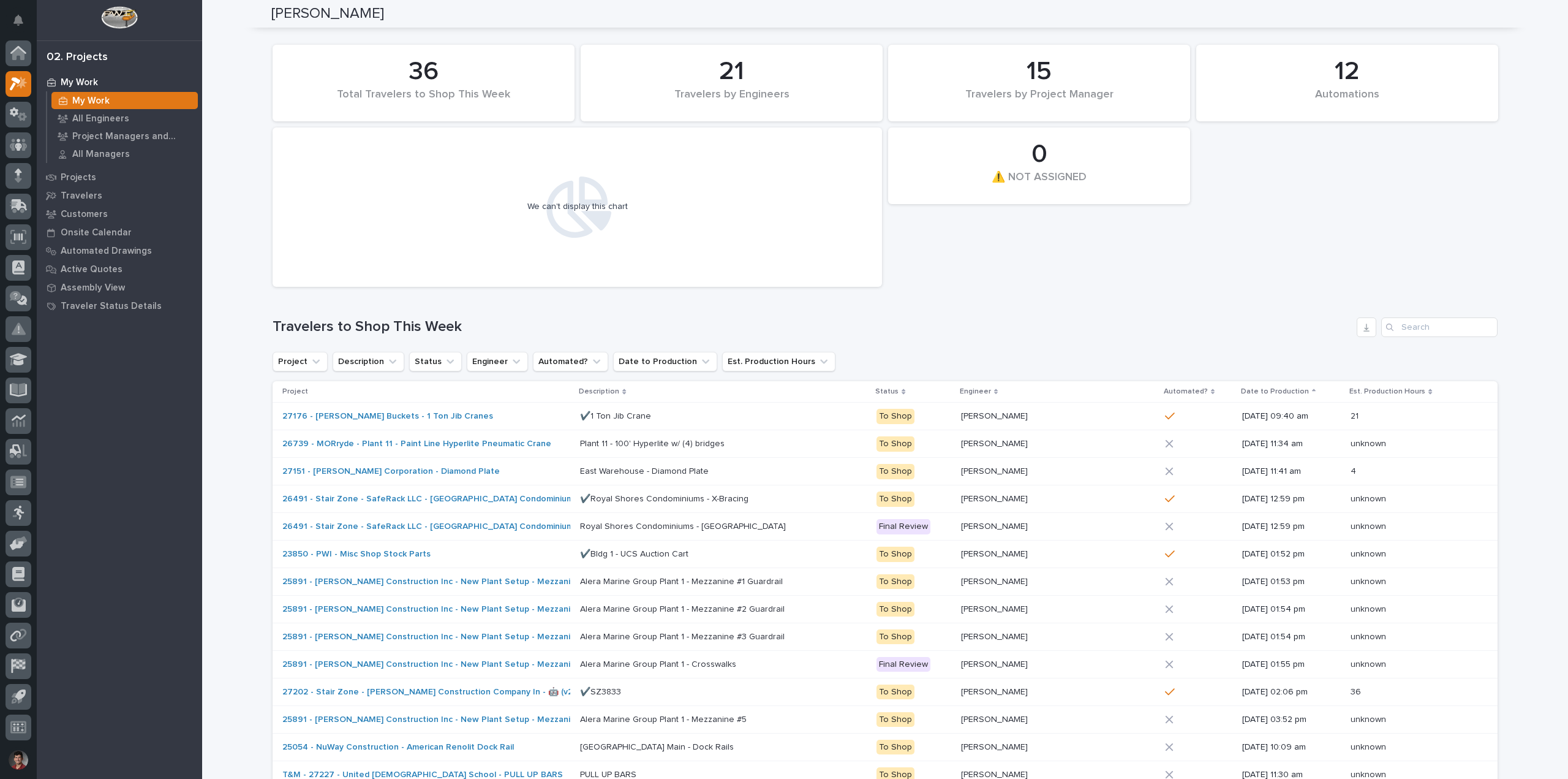
drag, startPoint x: 590, startPoint y: 213, endPoint x: 593, endPoint y: 226, distance: 13.3
click at [497, 210] on div "We can't display this chart" at bounding box center [577, 207] width 597 height 147
click at [911, 299] on div "12 Automations 36 Total Travelers to Shop This Week 0 ⚠️ NOT ASSIGNED 21 Travel…" at bounding box center [884, 650] width 1225 height 1224
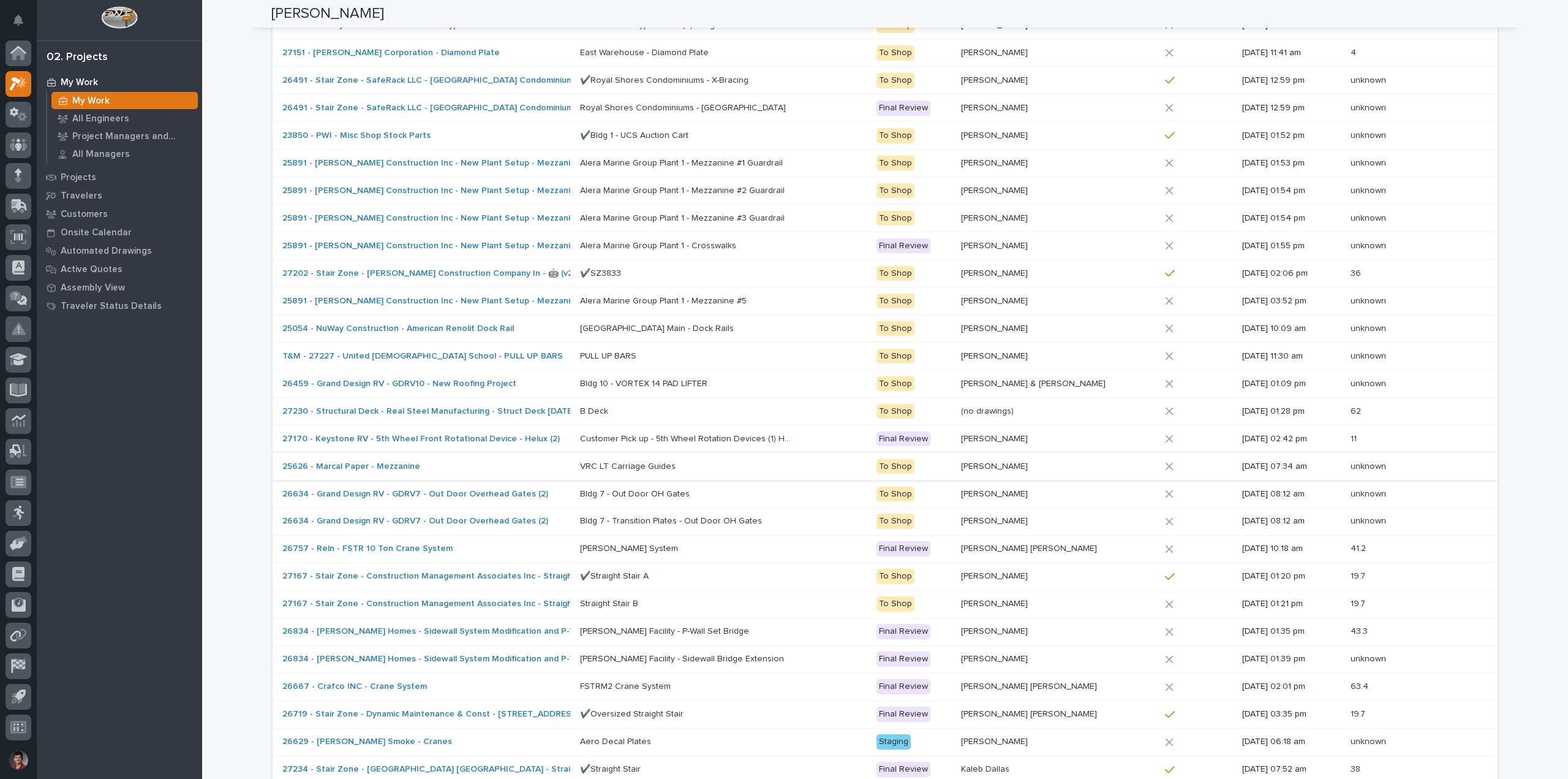
scroll to position [521, 0]
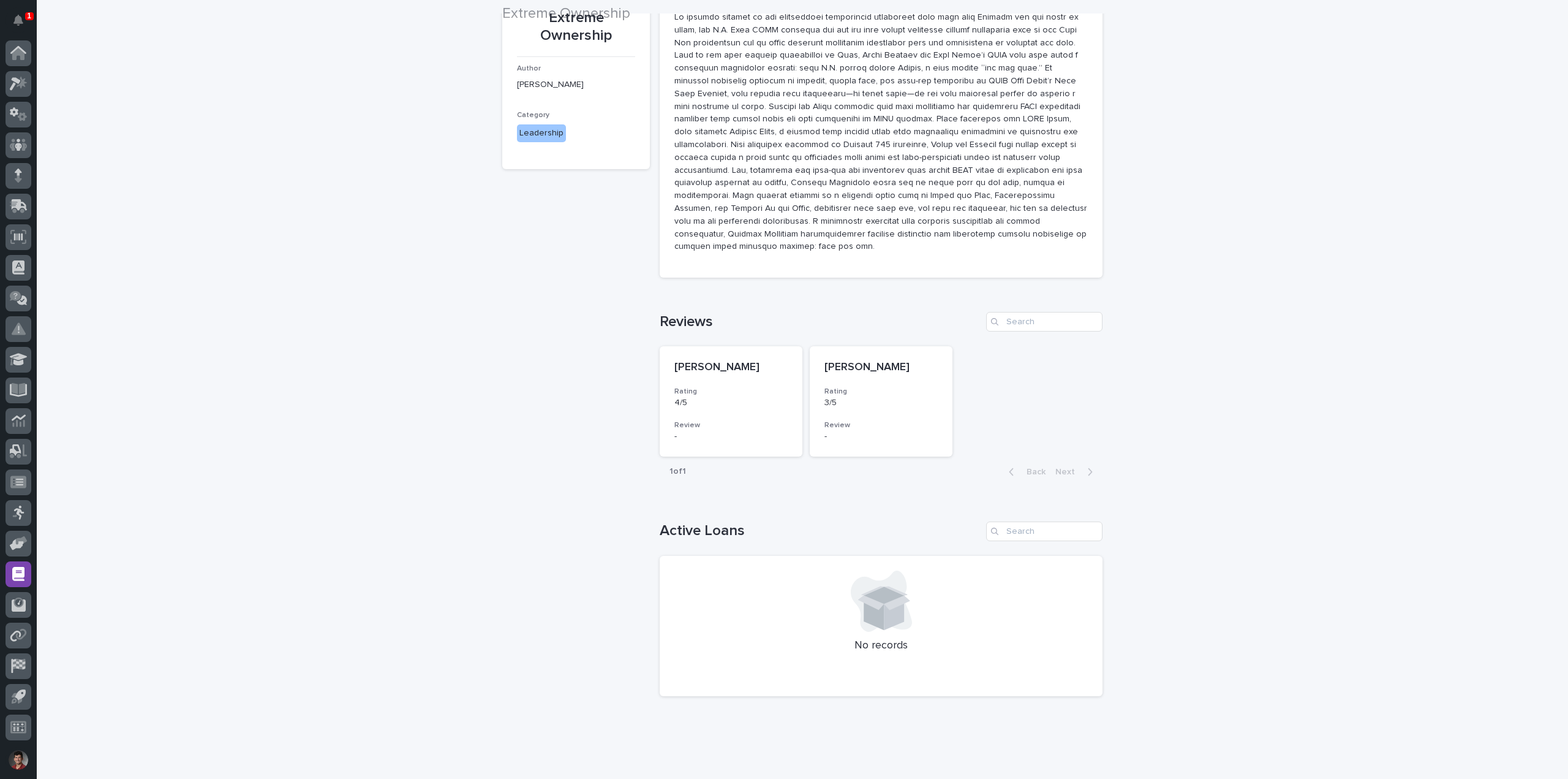
scroll to position [180, 0]
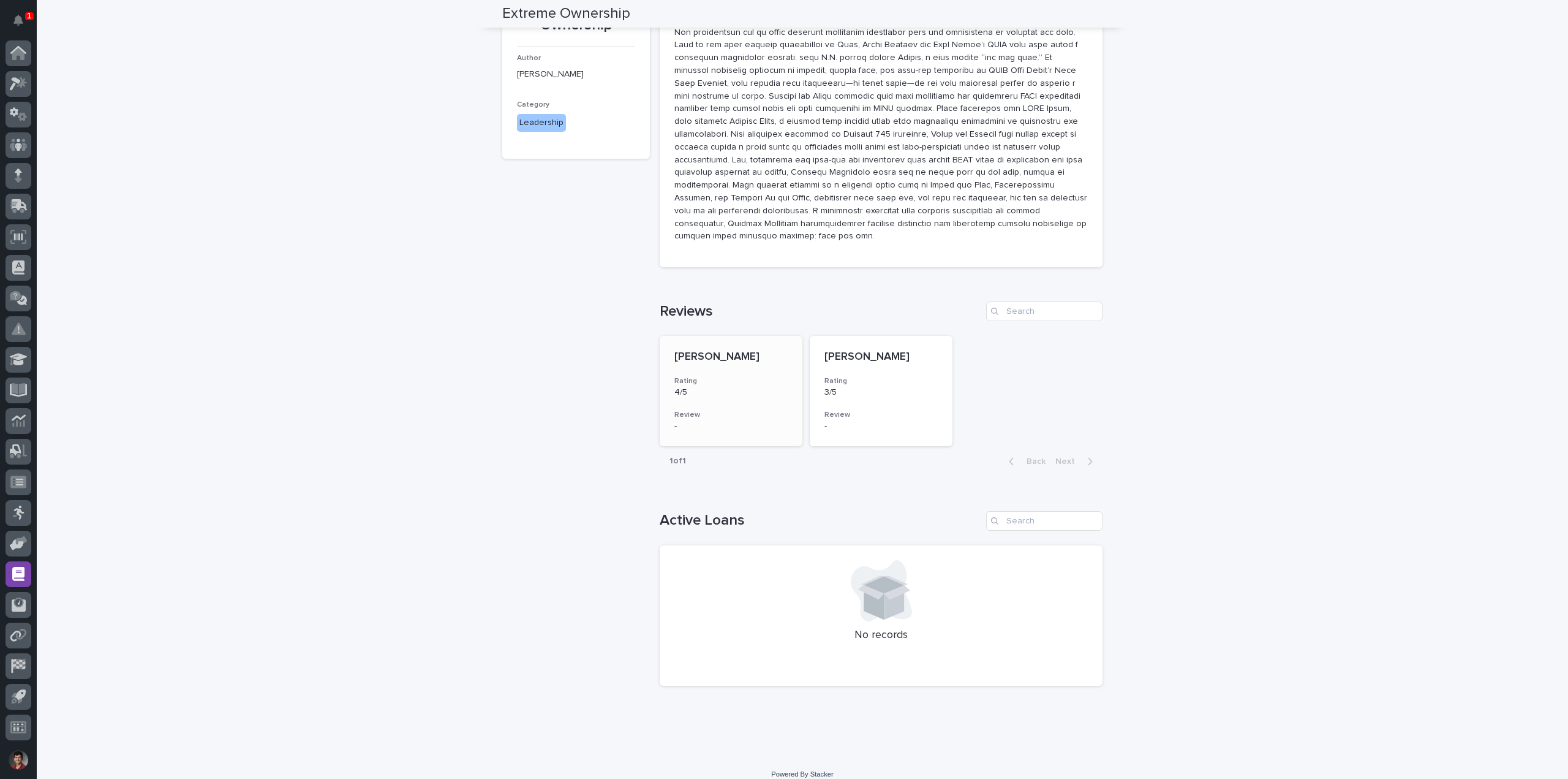
click at [691, 351] on span "[PERSON_NAME]" at bounding box center [717, 356] width 85 height 11
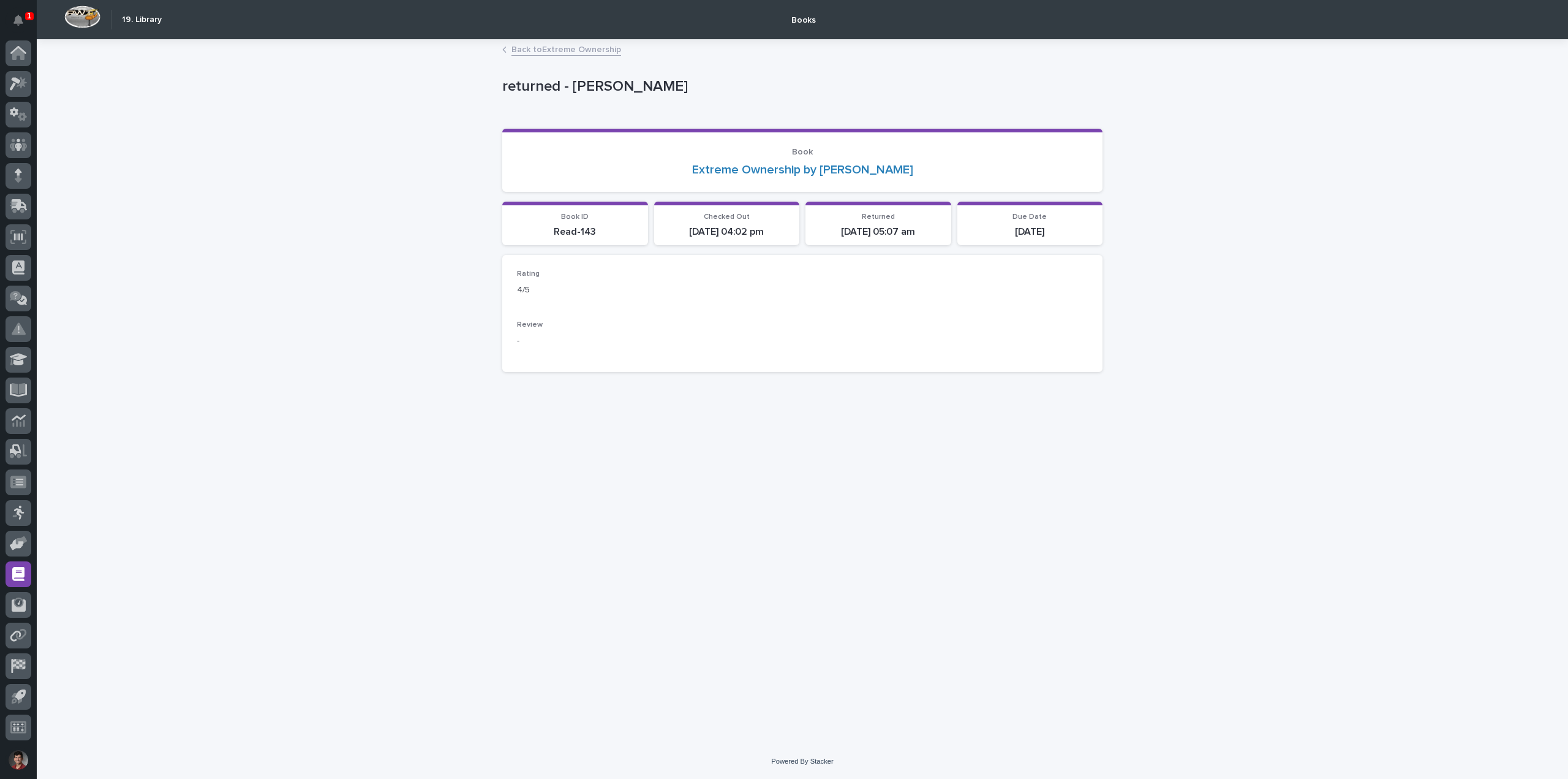
drag, startPoint x: 822, startPoint y: 248, endPoint x: 827, endPoint y: 243, distance: 7.1
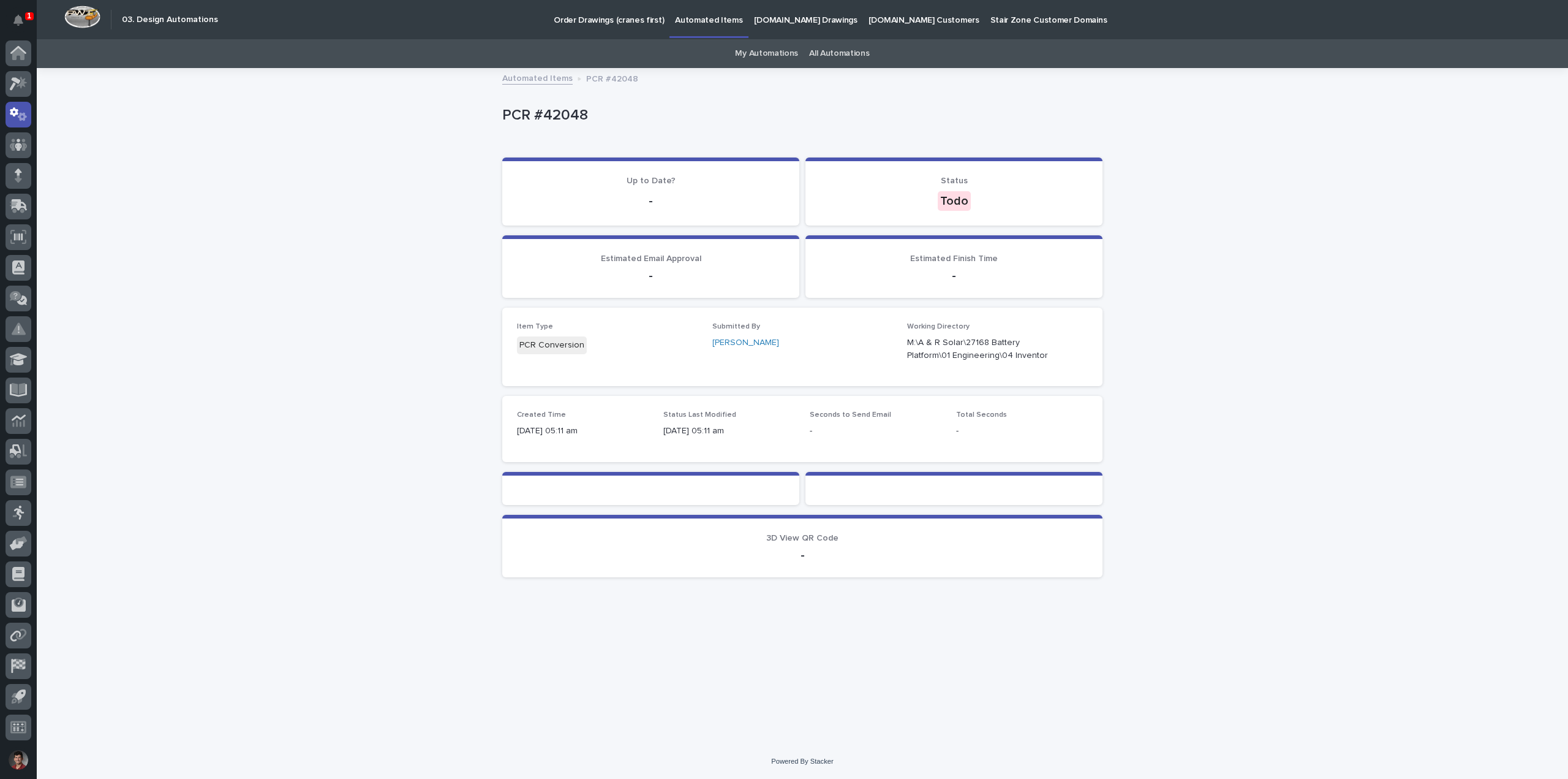
click at [28, 16] on p "1" at bounding box center [29, 16] width 5 height 9
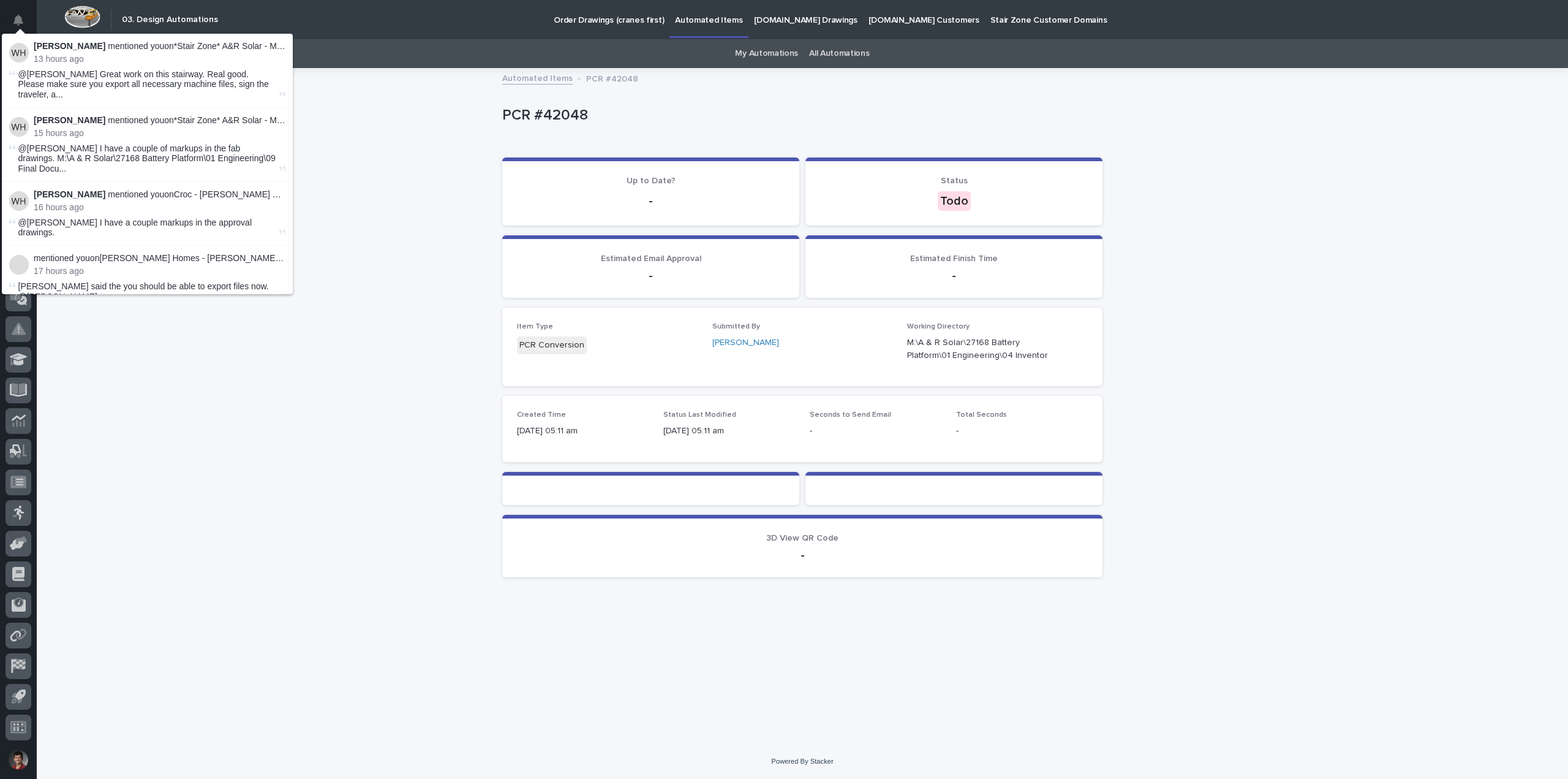
click at [28, 16] on button "Notifications" at bounding box center [18, 20] width 26 height 26
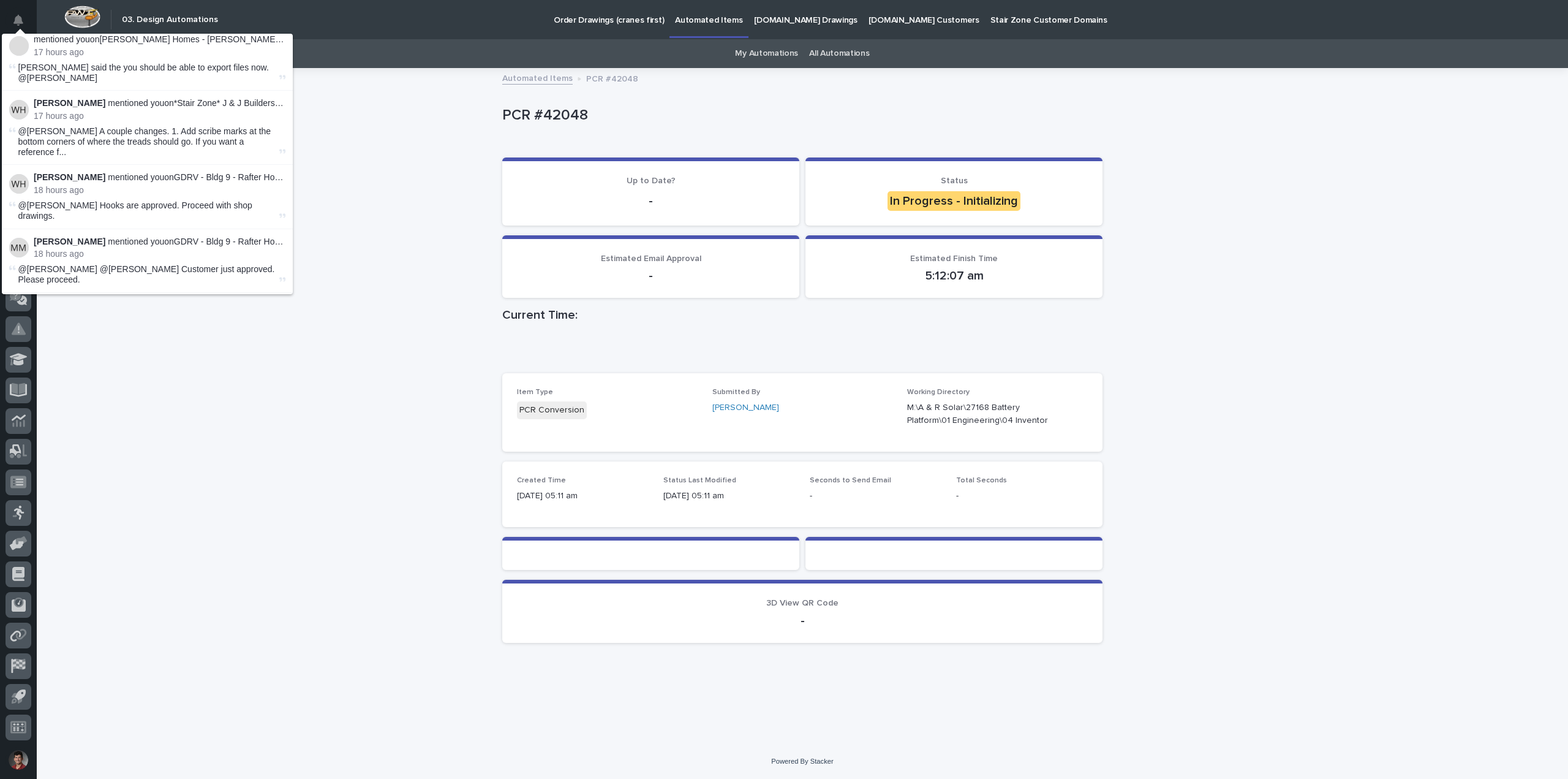
scroll to position [219, 0]
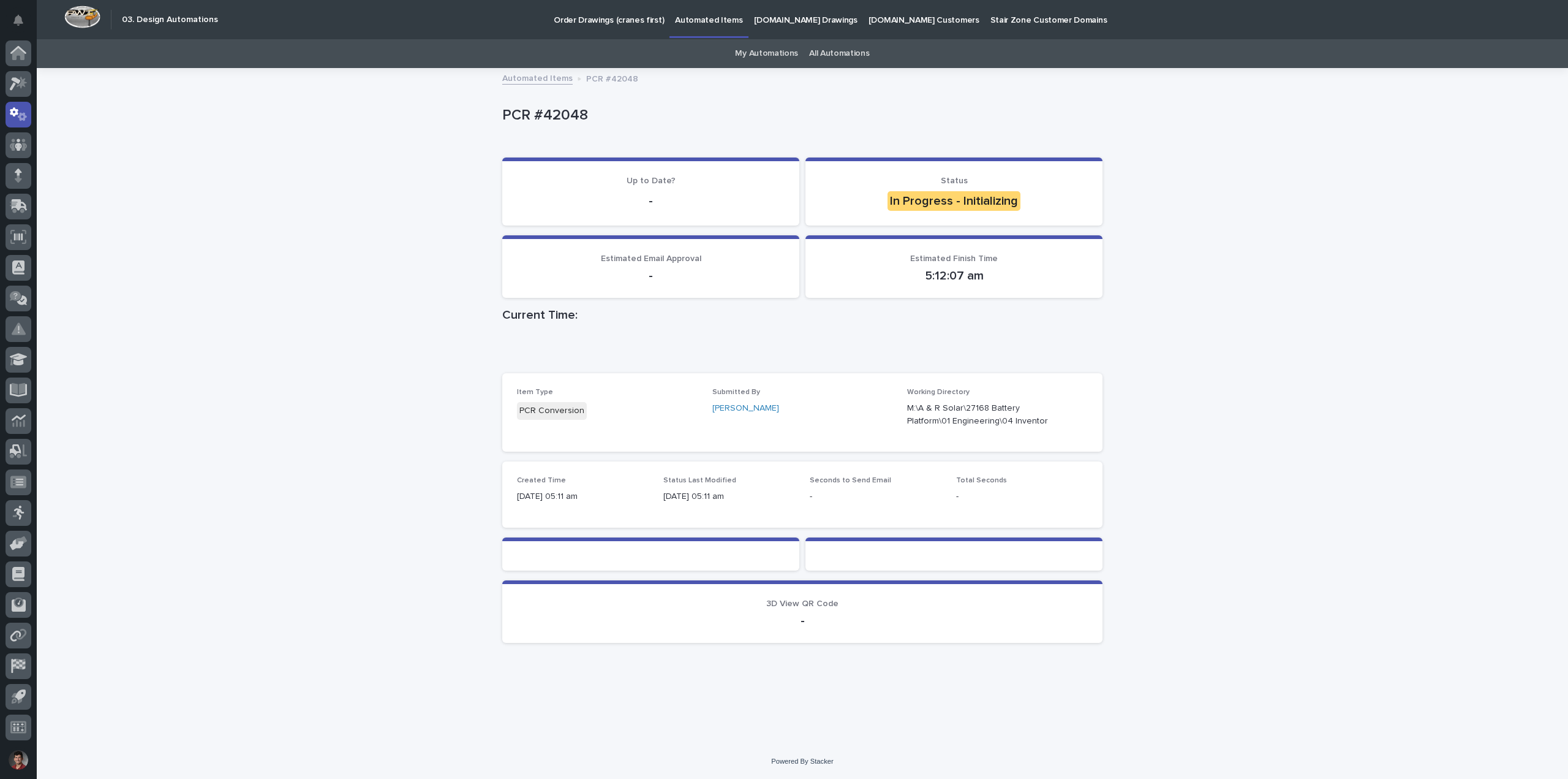
click at [356, 234] on div "Loading... Saving… Loading... Saving… PCR #42048 PCR #42048 Sorry, there was an…" at bounding box center [802, 406] width 1531 height 675
